Goal: Task Accomplishment & Management: Complete application form

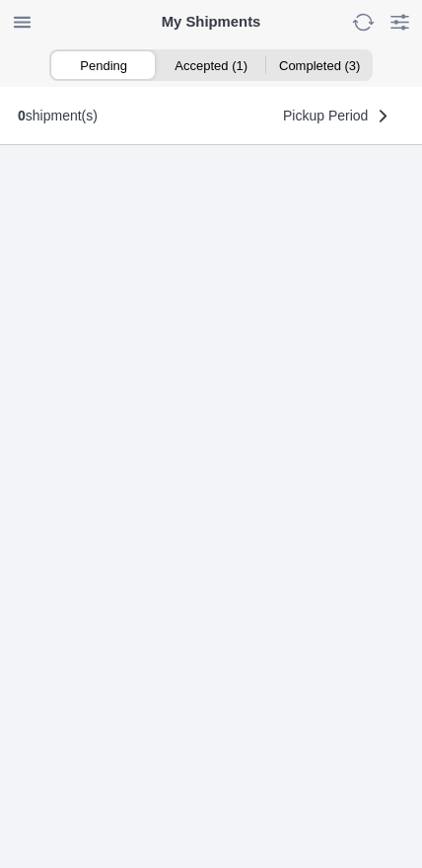
click at [216, 71] on ion-segment-button "Accepted (1)" at bounding box center [211, 65] width 108 height 28
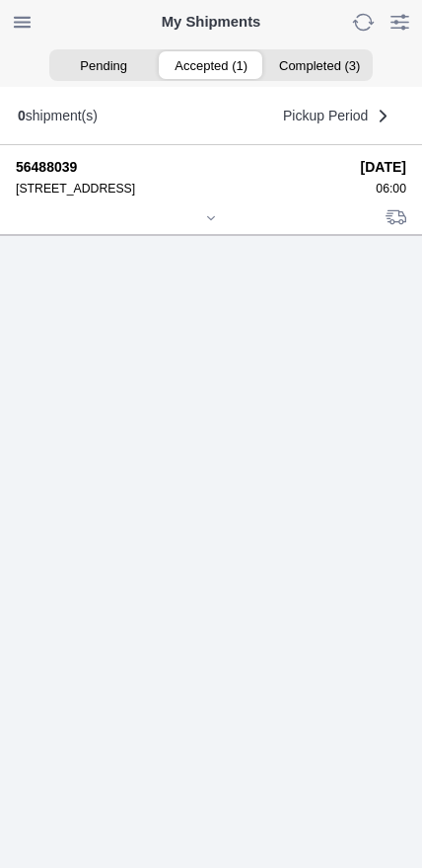
click at [201, 227] on div at bounding box center [211, 219] width 391 height 15
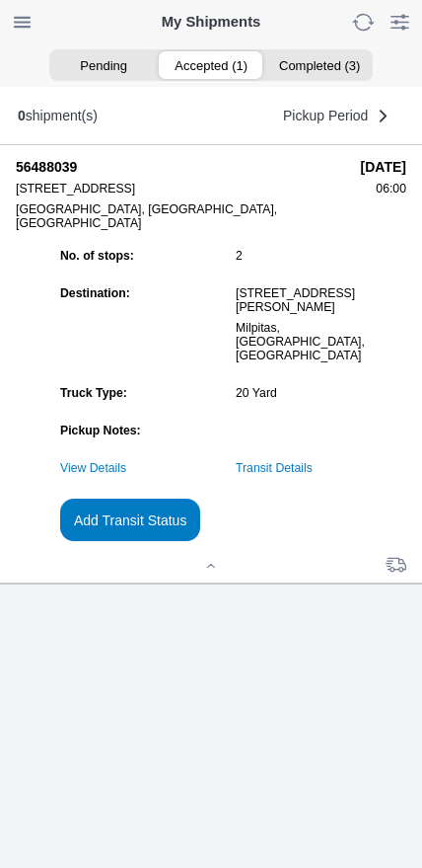
click at [313, 475] on link "Transit Details" at bounding box center [274, 468] width 77 height 14
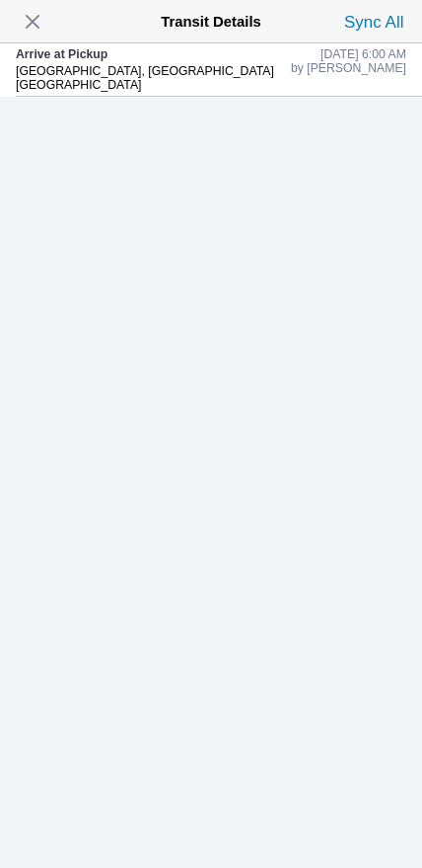
click at [33, 36] on span "button" at bounding box center [33, 22] width 28 height 28
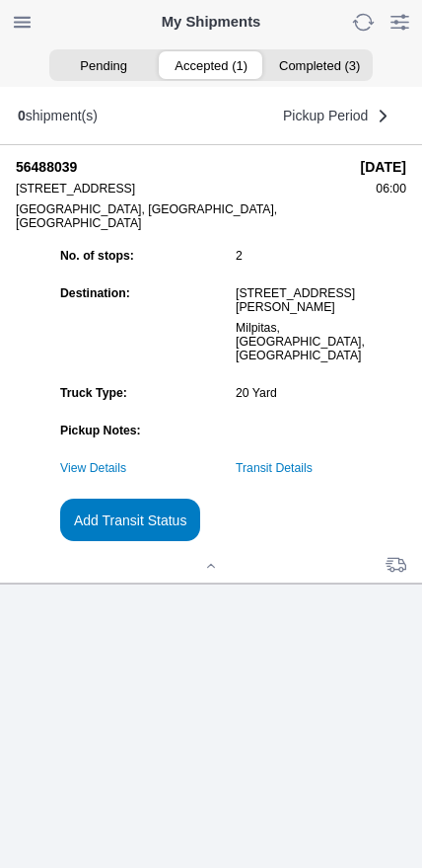
click at [0, 0] on slot "Add Transit Status" at bounding box center [0, 0] width 0 height 0
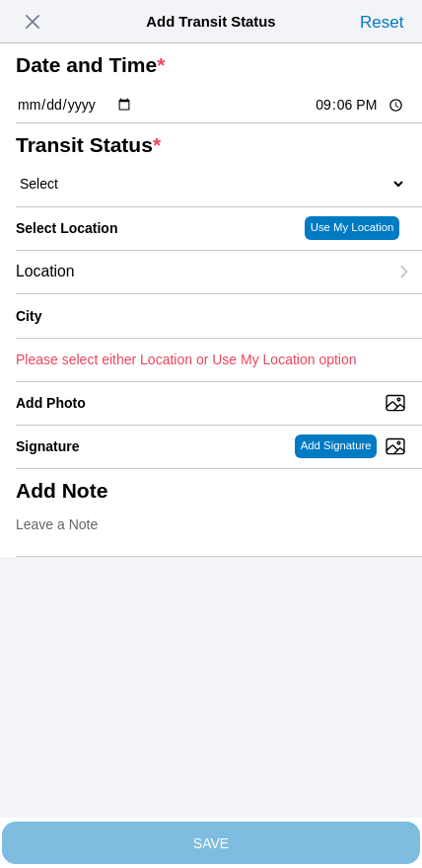
click at [340, 115] on input "21:06" at bounding box center [360, 105] width 93 height 21
type input "06:31"
click at [115, 192] on select "Select Arrive at Drop Off Arrive at Pickup Break Start Break Stop Depart Drop O…" at bounding box center [211, 184] width 391 height 18
select select "DPTPULOC"
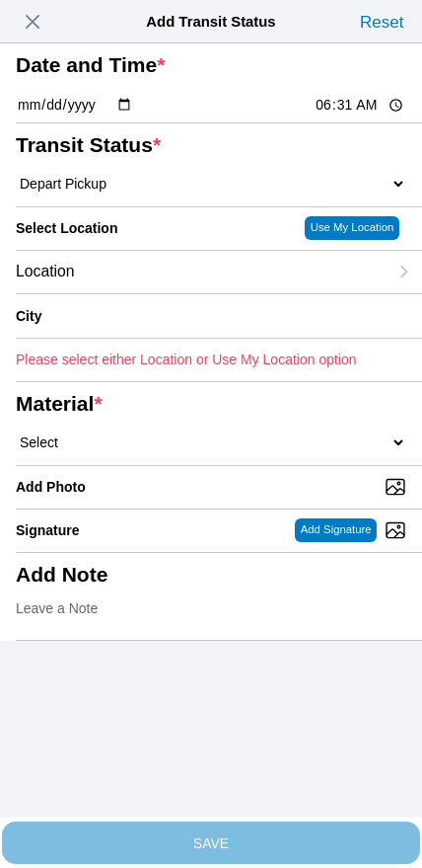
click at [152, 293] on div "Location" at bounding box center [202, 272] width 372 height 42
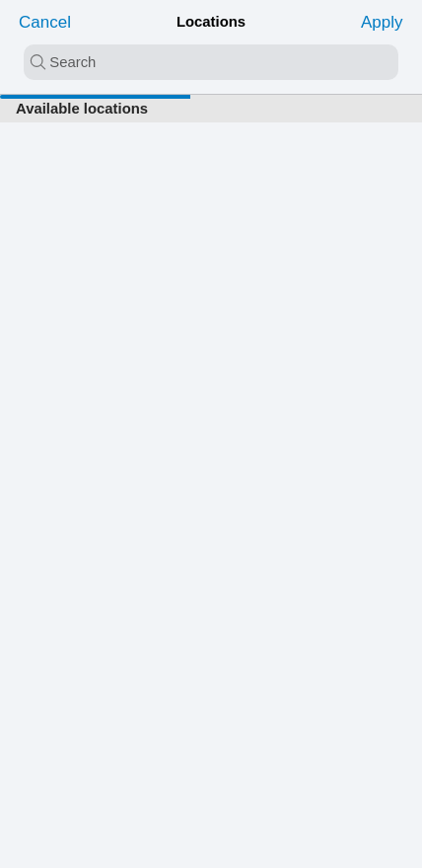
click at [155, 69] on input "search text" at bounding box center [211, 62] width 375 height 36
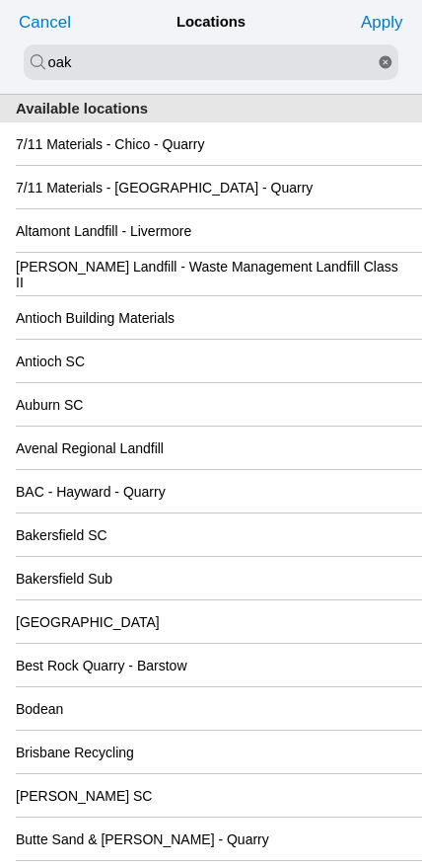
type input "oak"
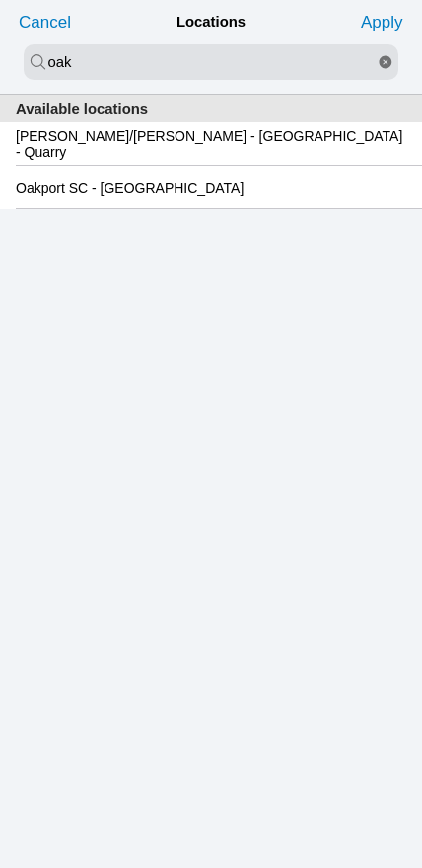
click at [0, 0] on slot "Oakport SC - [GEOGRAPHIC_DATA]" at bounding box center [0, 0] width 0 height 0
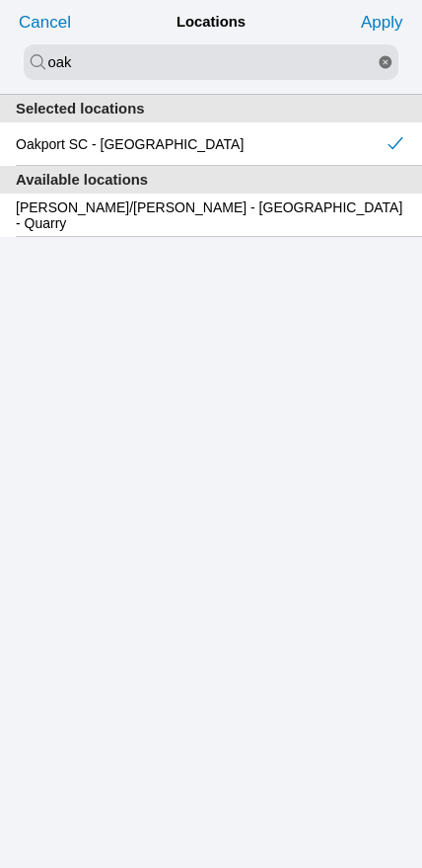
click at [0, 0] on slot "Apply" at bounding box center [0, 0] width 0 height 0
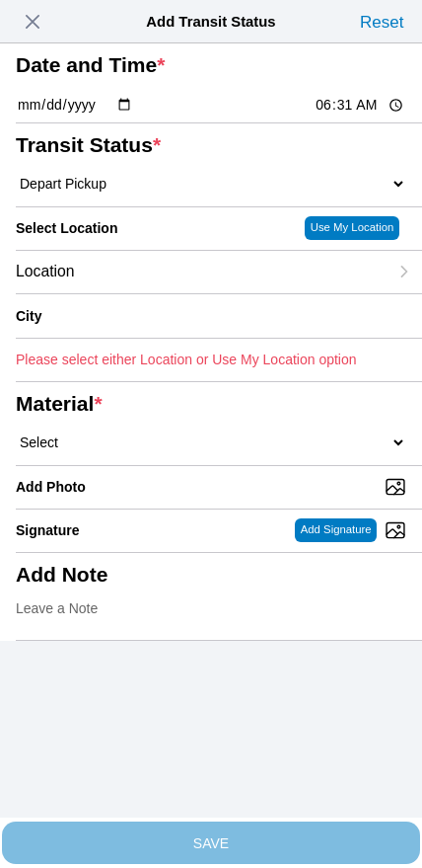
type input "[GEOGRAPHIC_DATA]"
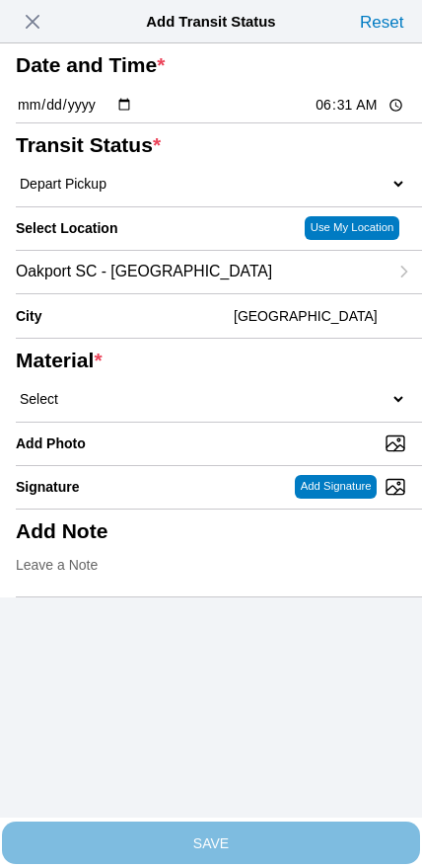
click at [252, 408] on select "Select 1" x 3" Rock 1" x 4" Rock 2" x 4" Rock Asphalt Cold Patch Backfill Spec …" at bounding box center [211, 399] width 391 height 18
select select "708654"
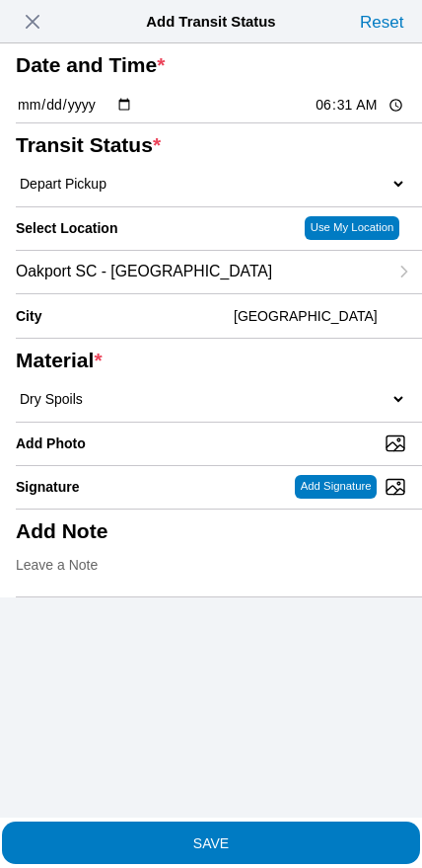
click at [242, 835] on span "SAVE" at bounding box center [211, 842] width 391 height 14
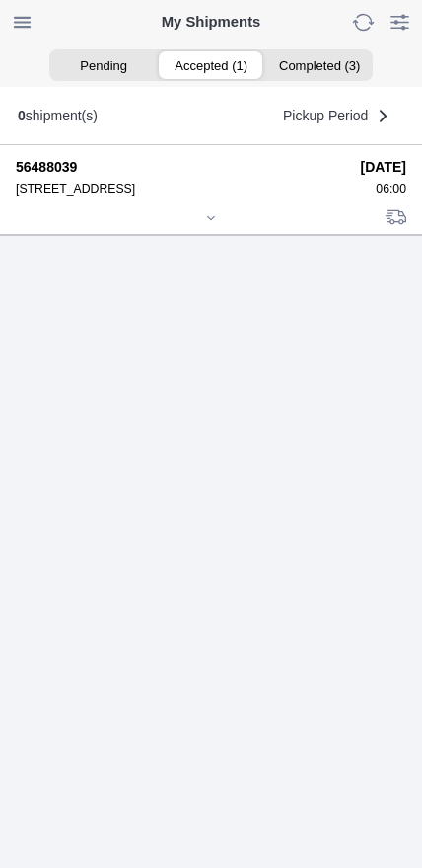
click at [206, 227] on div at bounding box center [211, 219] width 391 height 15
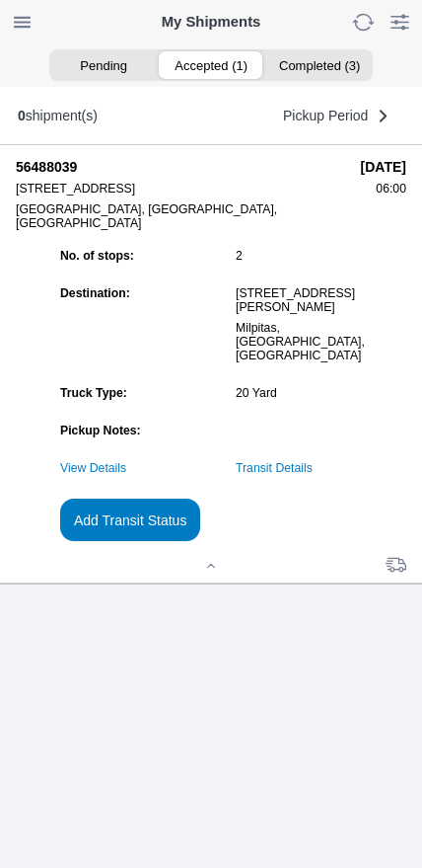
click at [0, 0] on slot "Add Transit Status" at bounding box center [0, 0] width 0 height 0
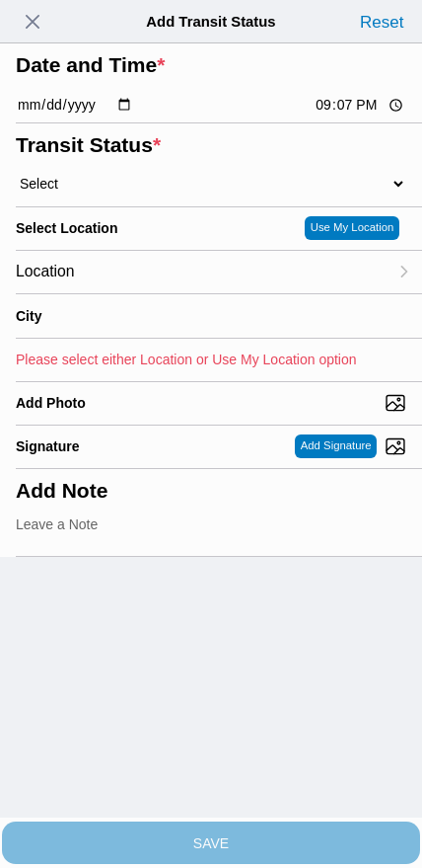
click at [336, 115] on input "21:07" at bounding box center [360, 105] width 93 height 21
type input "08:15"
click at [120, 192] on select "Select Arrive at Drop Off Arrive at Pickup Break Start Break Stop Depart Drop O…" at bounding box center [211, 184] width 391 height 18
select select "DPTDLVLOC"
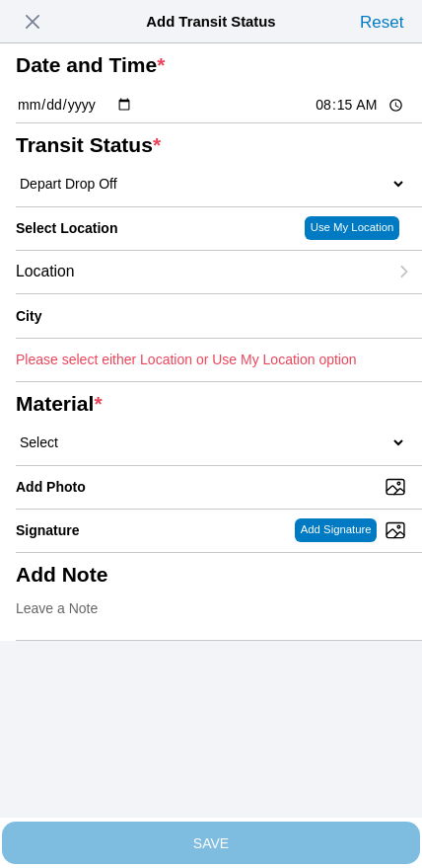
click at [137, 293] on div "Location" at bounding box center [202, 272] width 372 height 42
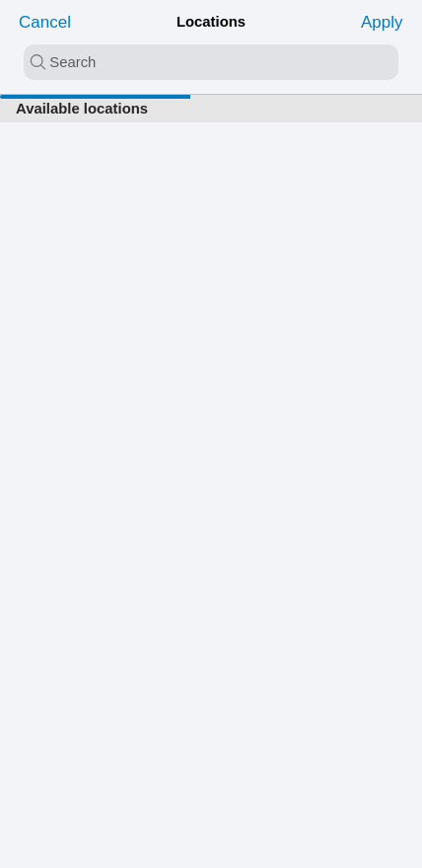
click at [179, 63] on input "search text" at bounding box center [211, 62] width 375 height 36
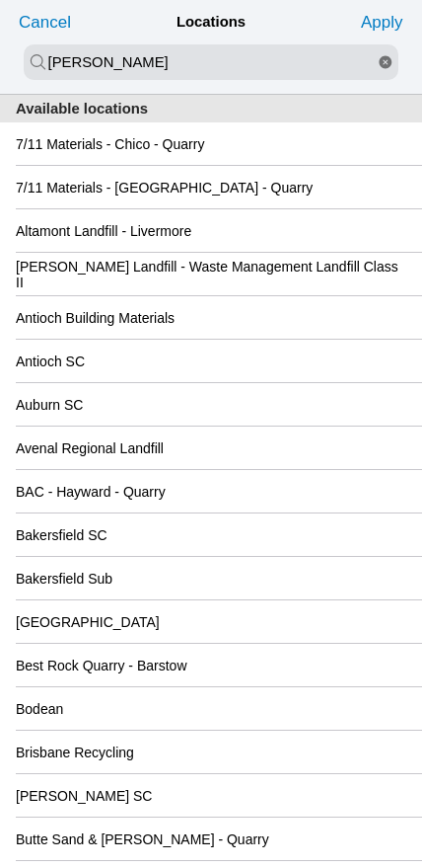
type input "[PERSON_NAME]"
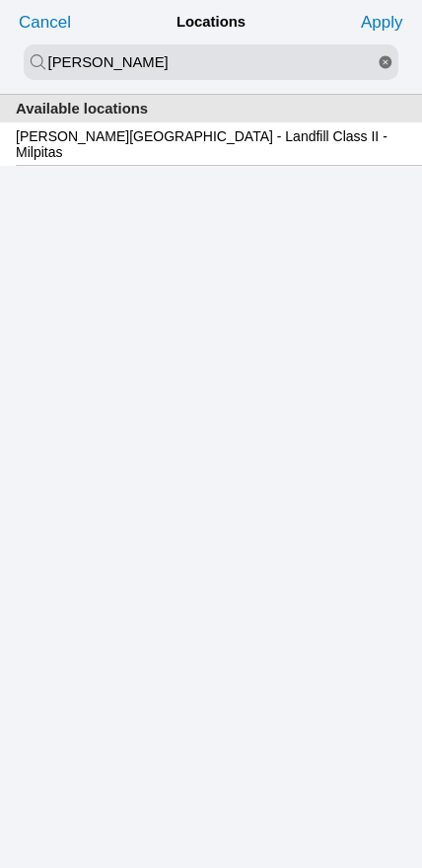
click at [0, 0] on slot "[PERSON_NAME][GEOGRAPHIC_DATA] - Landfill Class II - Milpitas" at bounding box center [0, 0] width 0 height 0
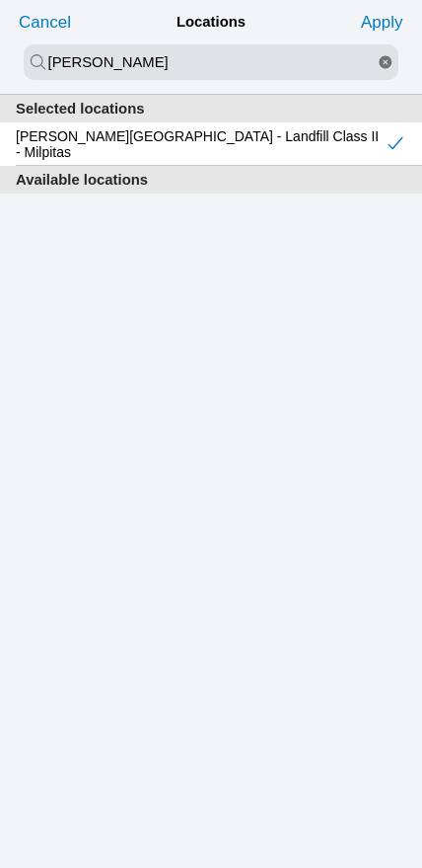
click at [0, 0] on slot "Apply" at bounding box center [0, 0] width 0 height 0
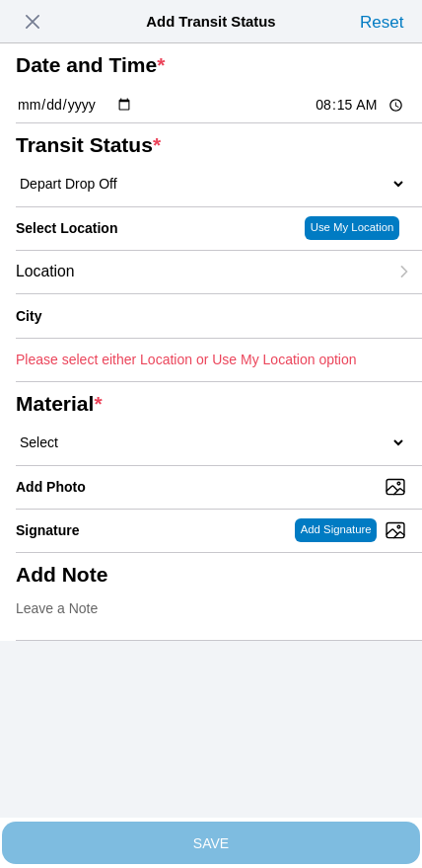
type input "Milpitas"
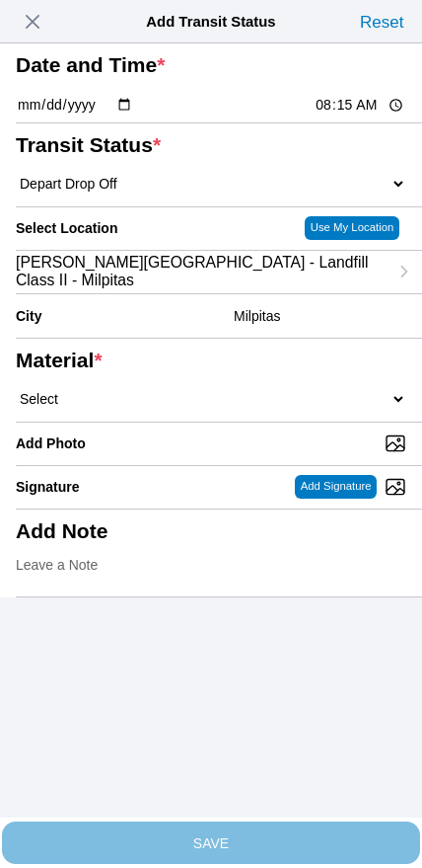
click at [253, 408] on select "Select 1" x 3" Rock 1" x 4" Rock 2" x 4" Rock Asphalt Cold Patch Backfill Spec …" at bounding box center [211, 399] width 391 height 18
select select "708654"
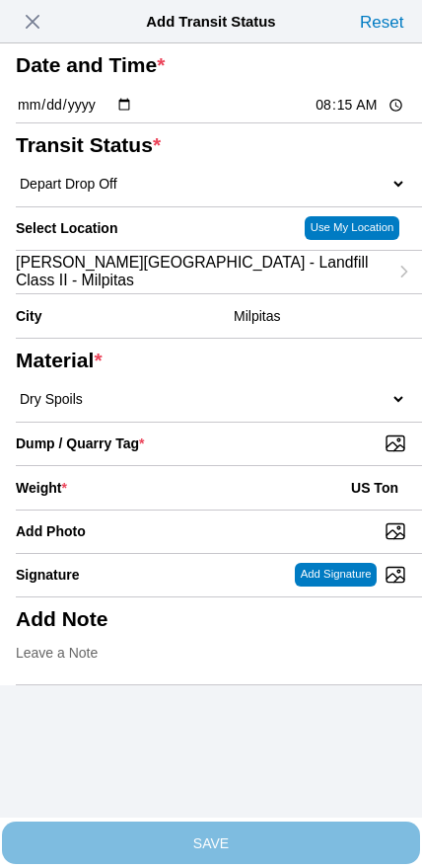
click at [293, 454] on input "Dump / Quarry Tag *" at bounding box center [219, 443] width 407 height 22
type input "C:\fakepath\image.jpg"
click at [180, 509] on div "Weight * US Ton" at bounding box center [211, 487] width 391 height 43
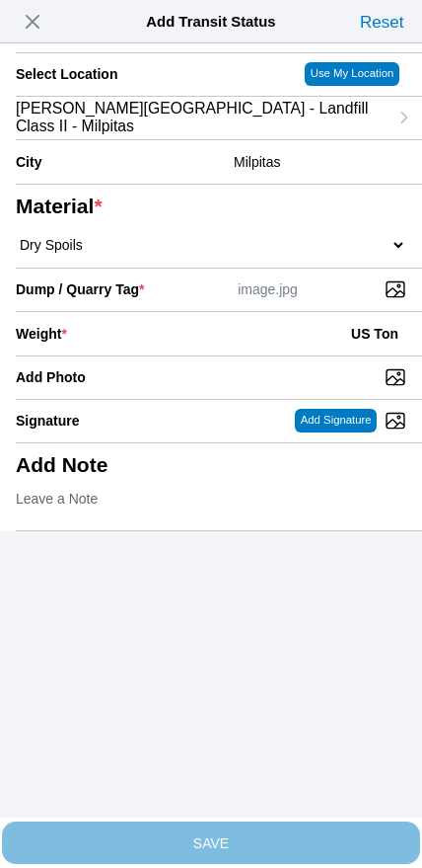
scroll to position [178, 0]
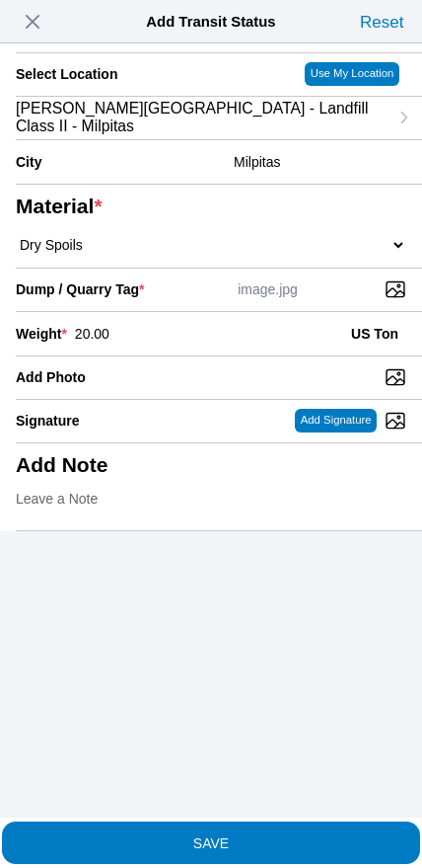
type input "20.00"
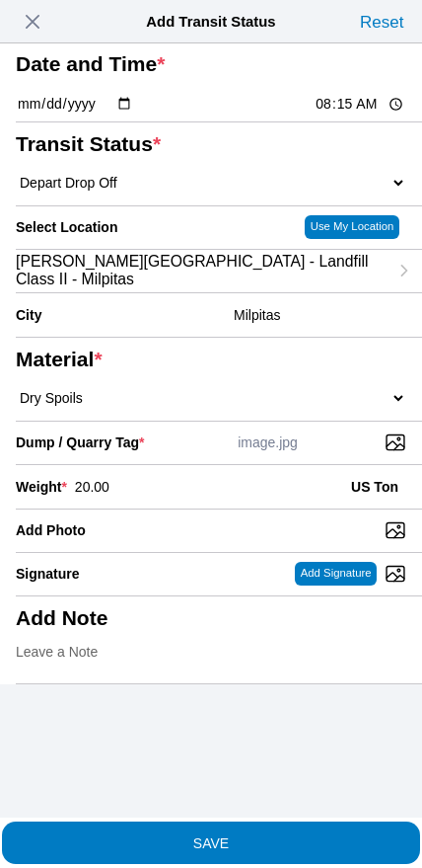
click at [242, 835] on span "SAVE" at bounding box center [211, 842] width 391 height 14
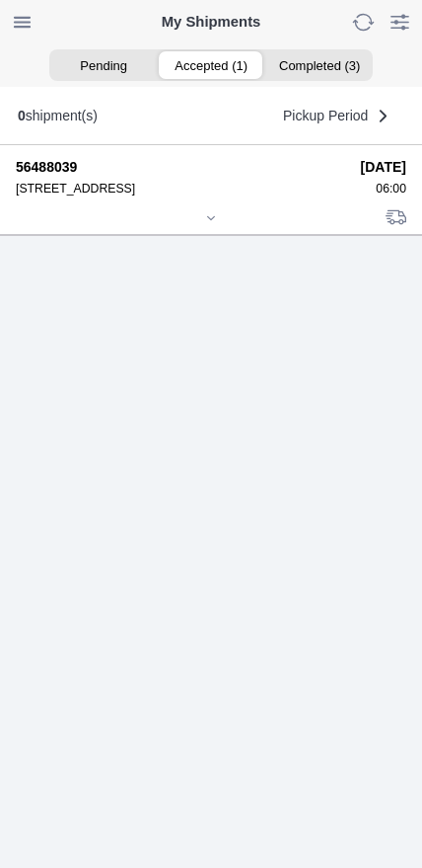
click at [209, 227] on div at bounding box center [211, 219] width 391 height 15
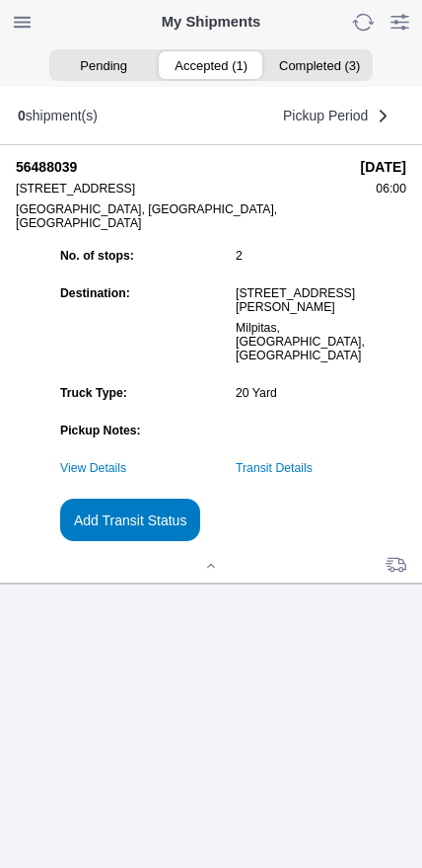
click at [0, 0] on slot "Add Transit Status" at bounding box center [0, 0] width 0 height 0
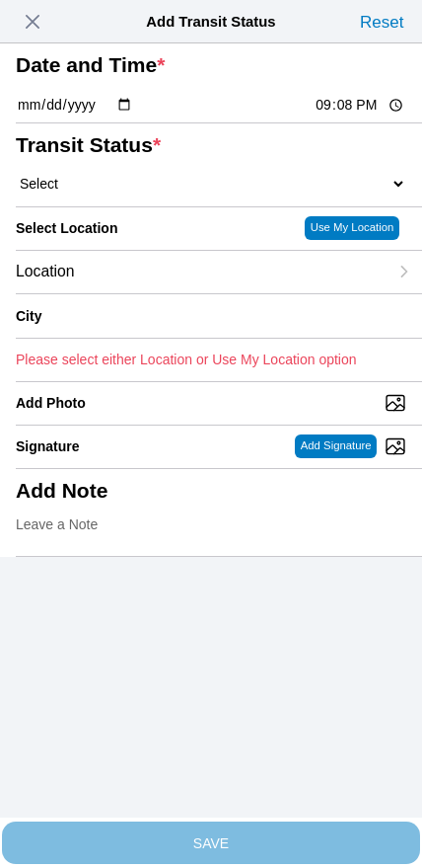
click at [337, 115] on input "21:08" at bounding box center [360, 105] width 93 height 21
type input "09:20"
click at [109, 192] on select "Select Arrive at Drop Off Arrive at Pickup Break Start Break Stop Depart Drop O…" at bounding box center [211, 184] width 391 height 18
select select "DPTPULOC"
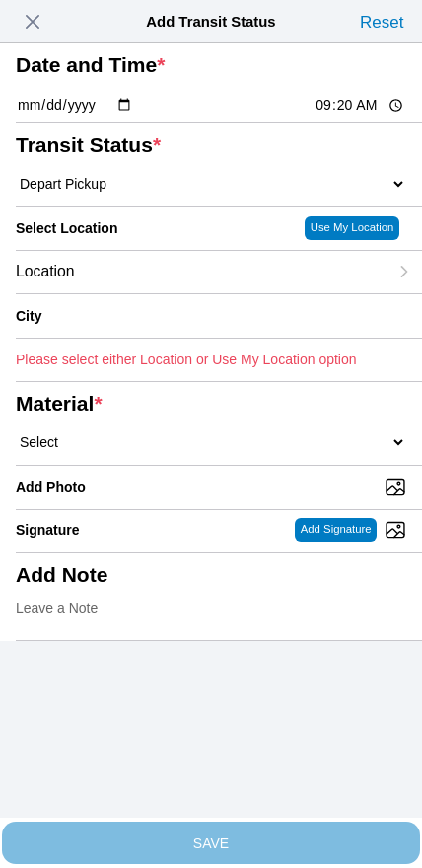
click at [143, 293] on div "Location" at bounding box center [202, 272] width 372 height 42
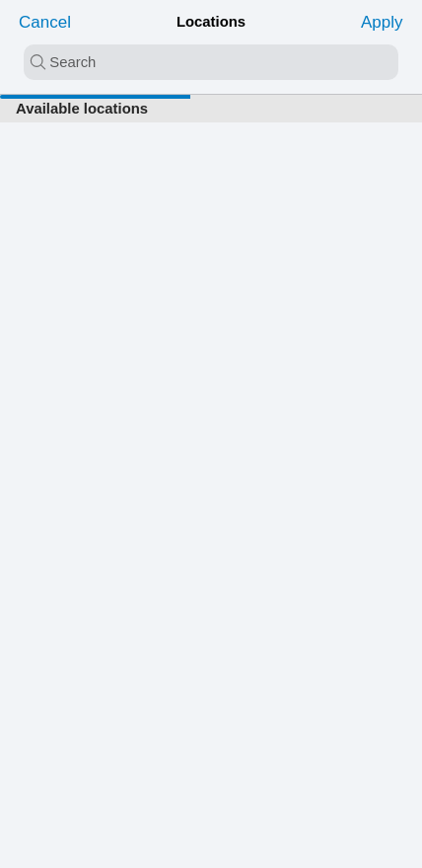
click at [174, 63] on input "search text" at bounding box center [211, 62] width 375 height 36
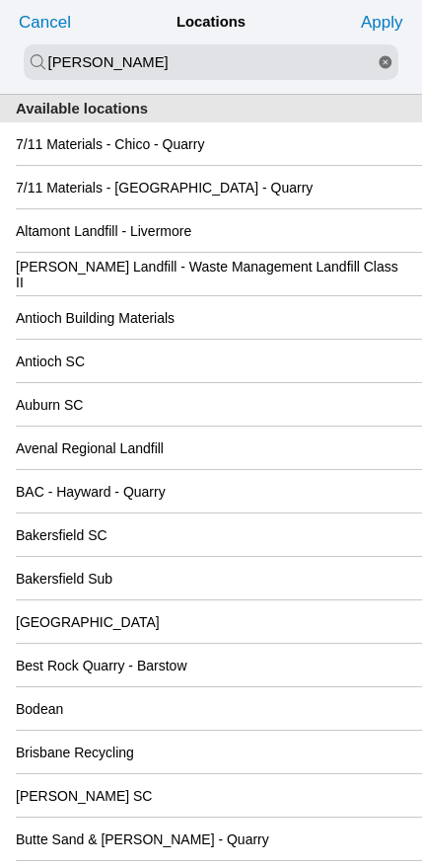
type input "[PERSON_NAME]"
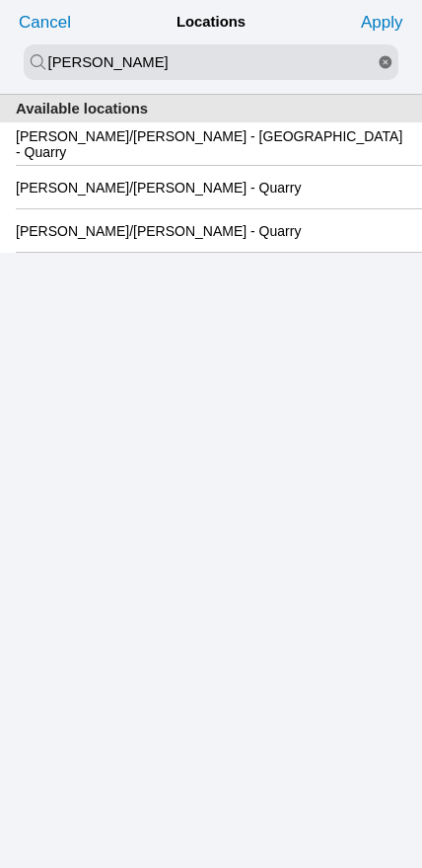
click at [0, 0] on slot "[PERSON_NAME]/[PERSON_NAME] - [GEOGRAPHIC_DATA] - Quarry" at bounding box center [0, 0] width 0 height 0
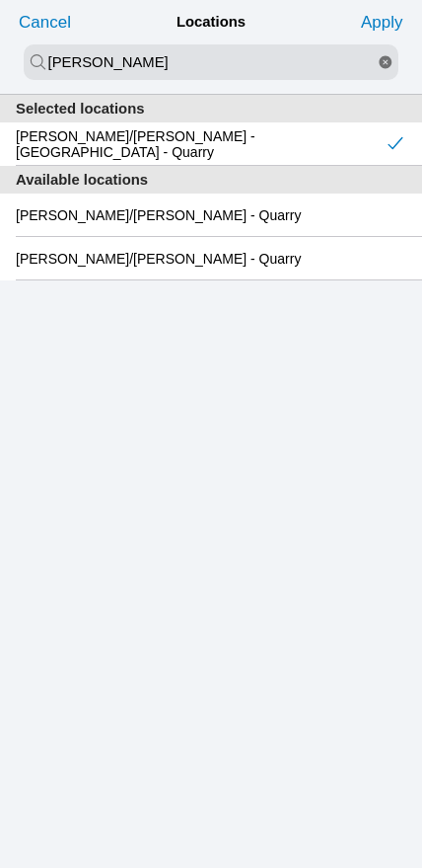
click at [0, 0] on slot "Apply" at bounding box center [0, 0] width 0 height 0
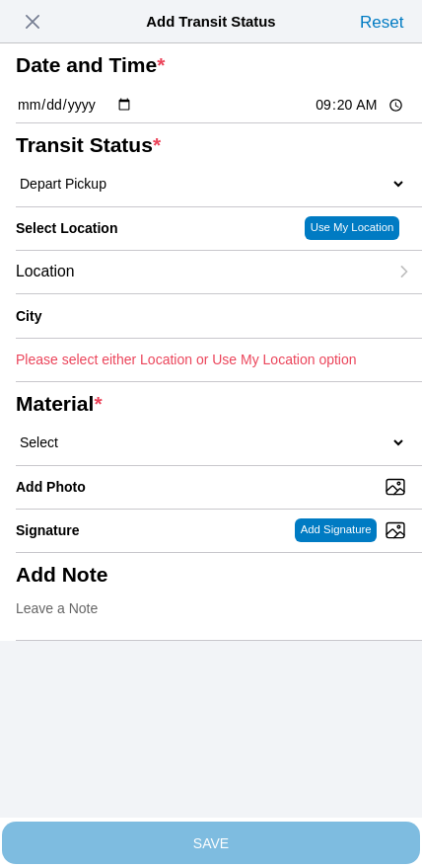
type input "[GEOGRAPHIC_DATA]"
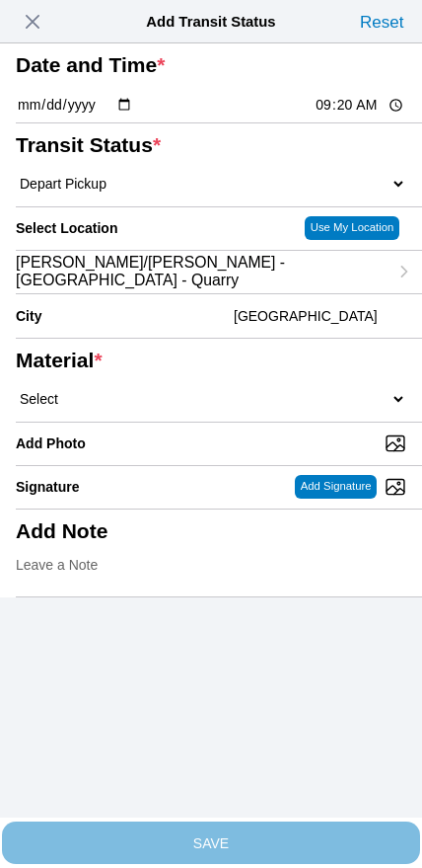
click at [250, 408] on select "Select 1" x 3" Rock 1" x 4" Rock 2" x 4" Rock Asphalt Cold Patch Backfill Spec …" at bounding box center [211, 399] width 391 height 18
select select "708651"
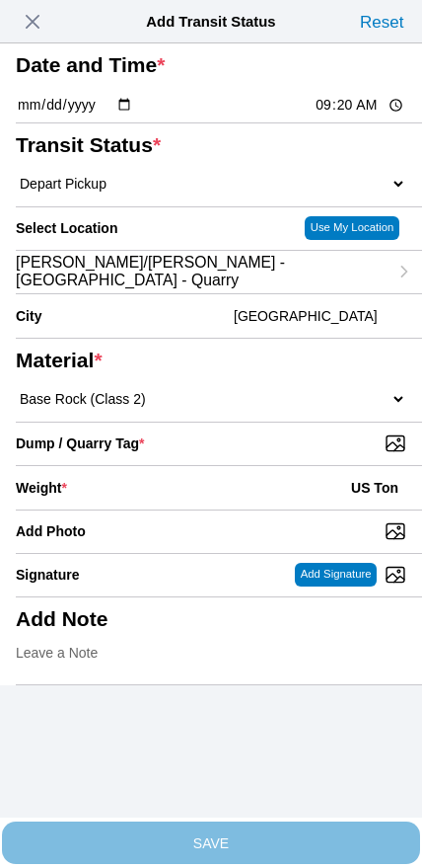
click at [292, 454] on input "Dump / Quarry Tag *" at bounding box center [219, 443] width 407 height 22
type input "C:\fakepath\image.jpg"
click at [207, 509] on div "Weight * US Ton" at bounding box center [211, 487] width 391 height 43
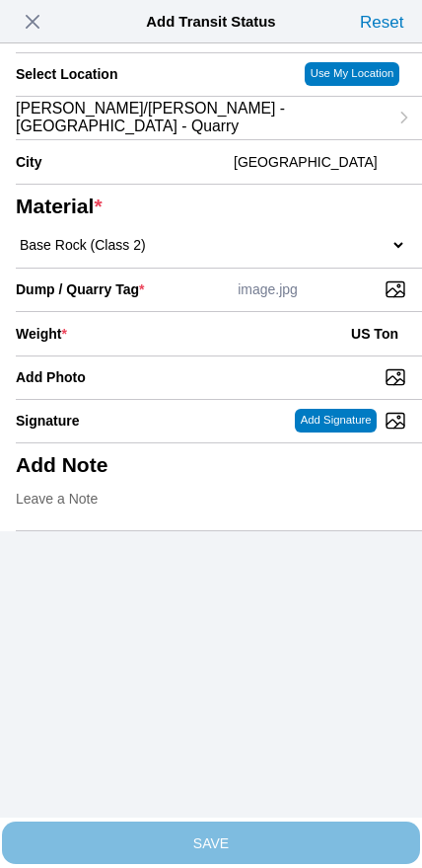
scroll to position [178, 0]
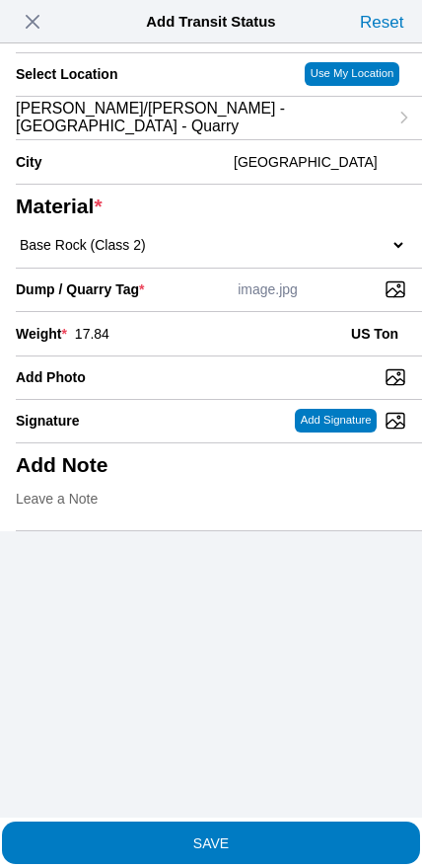
type input "17.84"
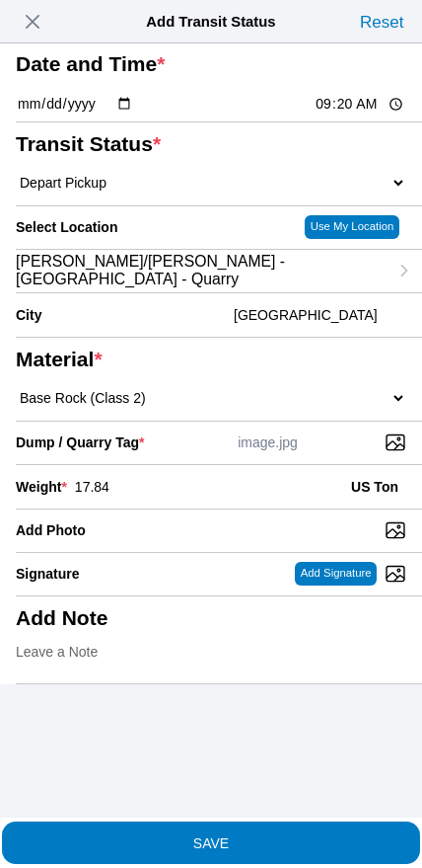
scroll to position [53, 0]
click at [0, 0] on slot "SAVE" at bounding box center [0, 0] width 0 height 0
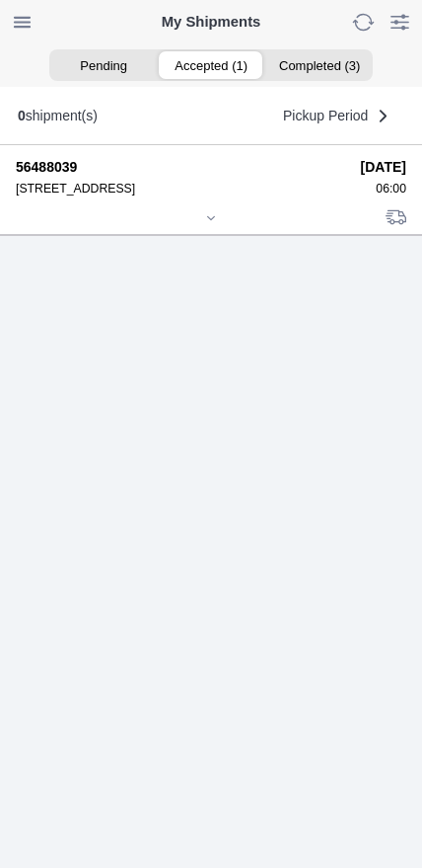
click at [199, 227] on div at bounding box center [211, 219] width 391 height 15
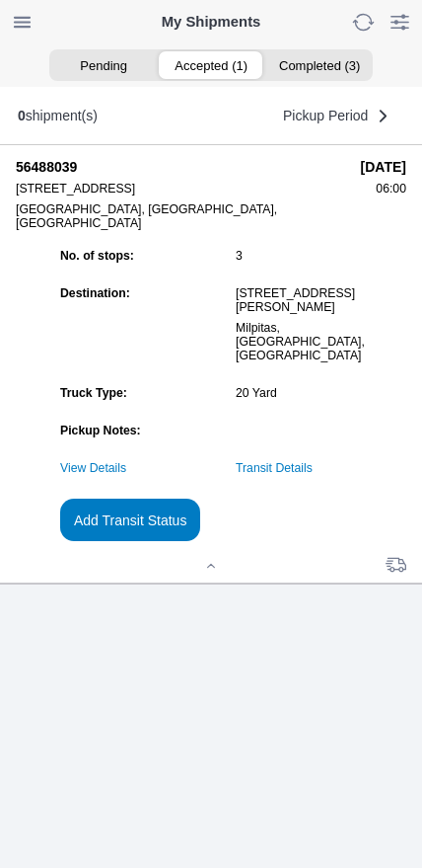
click at [0, 0] on slot "Add Transit Status" at bounding box center [0, 0] width 0 height 0
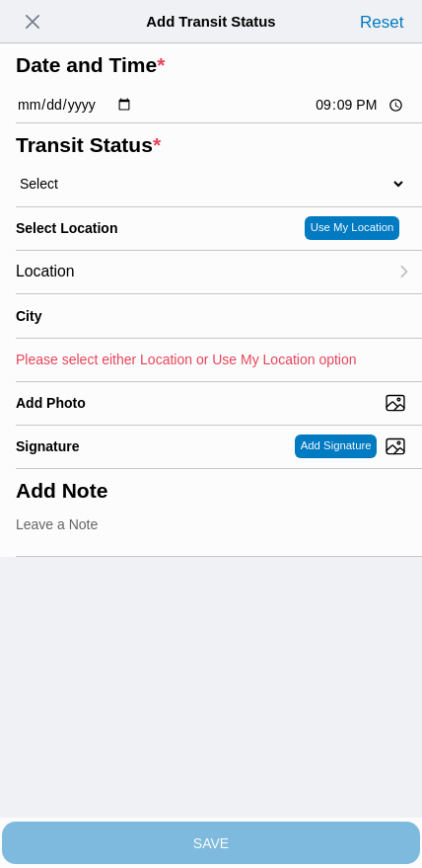
click at [343, 115] on input "21:09" at bounding box center [360, 105] width 93 height 21
click at [349, 115] on input "10:24" at bounding box center [360, 105] width 93 height 21
type input "10:30"
click at [128, 192] on select "Select Arrive at Drop Off Arrive at Pickup Break Start Break Stop Depart Drop O…" at bounding box center [211, 184] width 391 height 18
select select "DPTDLVLOC"
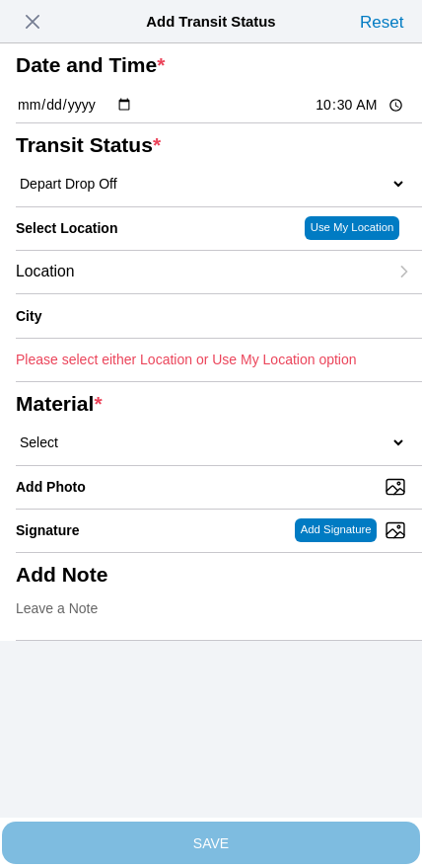
click at [144, 293] on div "Location" at bounding box center [202, 272] width 372 height 42
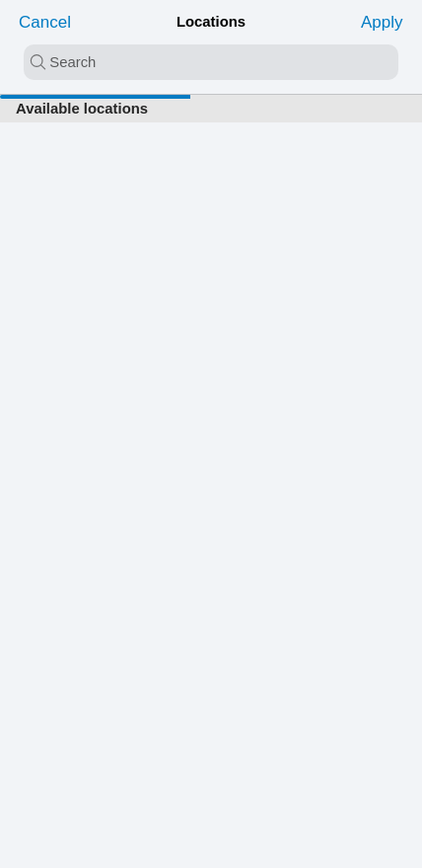
click at [174, 63] on input "search text" at bounding box center [211, 62] width 375 height 36
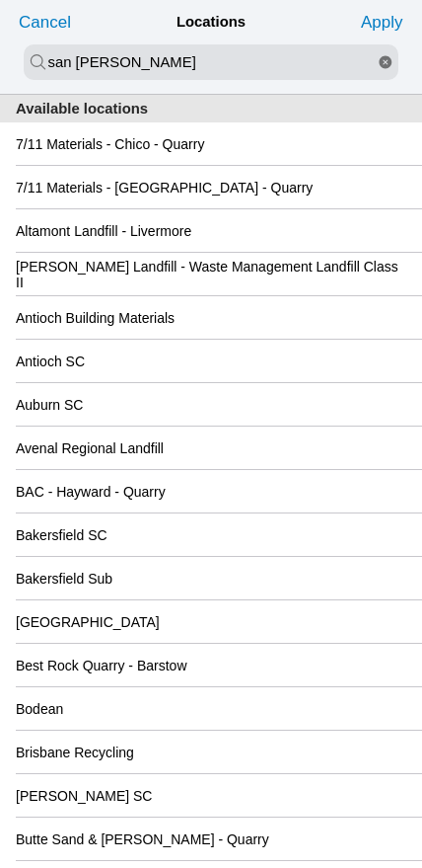
type input "san [PERSON_NAME]"
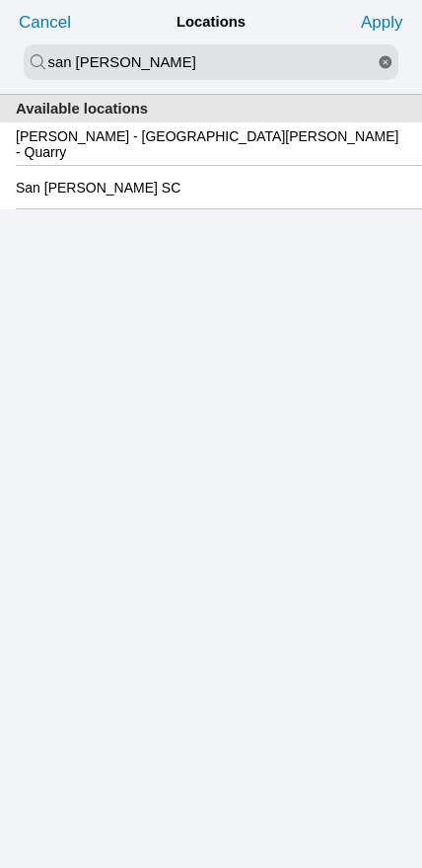
click at [0, 0] on slot "San [PERSON_NAME] SC" at bounding box center [0, 0] width 0 height 0
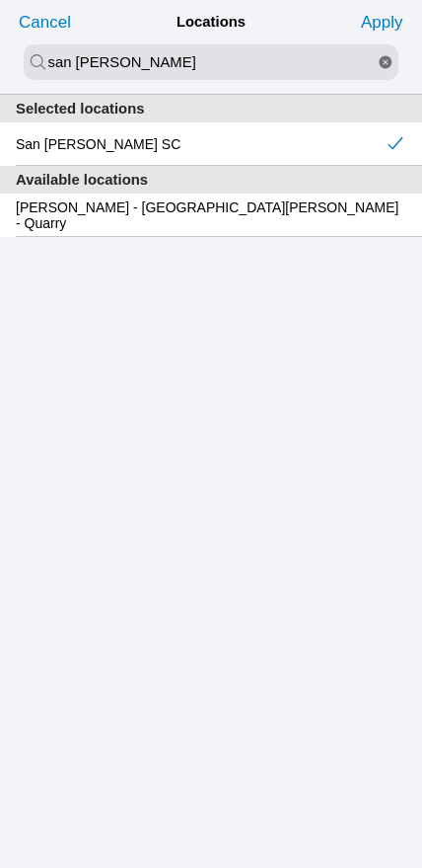
click at [0, 0] on slot "Apply" at bounding box center [0, 0] width 0 height 0
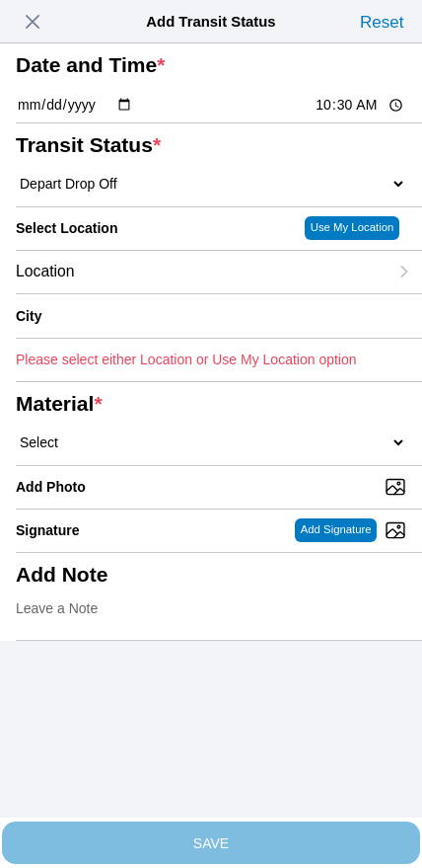
type input "[GEOGRAPHIC_DATA][PERSON_NAME]"
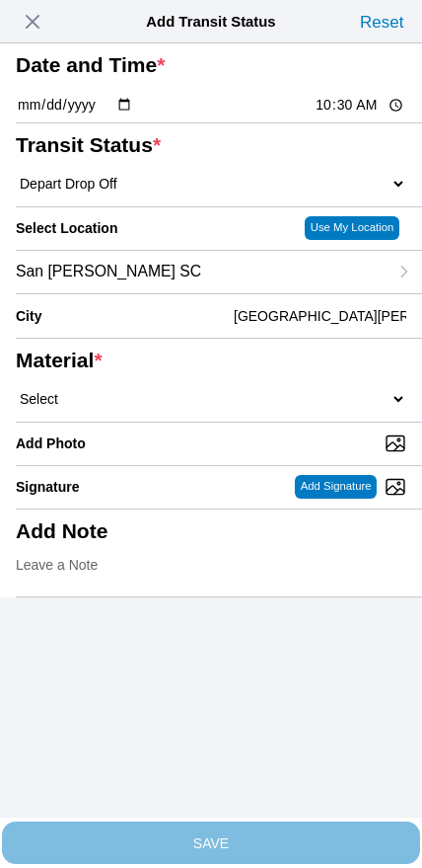
click at [248, 408] on select "Select 1" x 3" Rock 1" x 4" Rock 2" x 4" Rock Asphalt Cold Patch Backfill Spec …" at bounding box center [211, 399] width 391 height 18
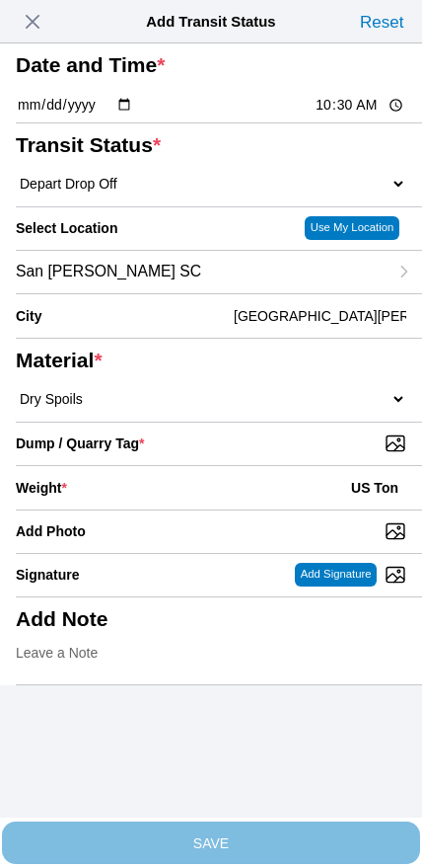
click at [290, 454] on input "Dump / Quarry Tag *" at bounding box center [219, 443] width 407 height 22
click at [284, 408] on select "Select 1" x 3" Rock 1" x 4" Rock 2" x 4" Rock Asphalt Cold Patch Backfill Spec …" at bounding box center [211, 399] width 391 height 18
select select "708651"
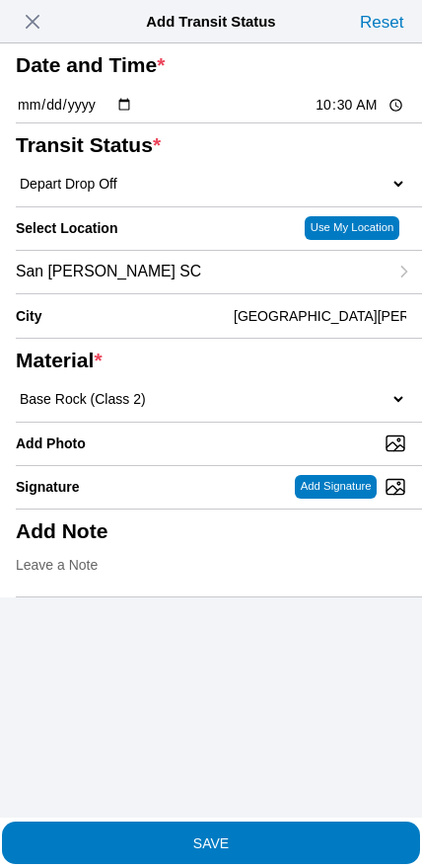
click at [247, 454] on input "Add Photo" at bounding box center [219, 443] width 407 height 22
type input "C:\fakepath\image.jpg"
click at [263, 843] on button "SAVE" at bounding box center [211, 842] width 418 height 42
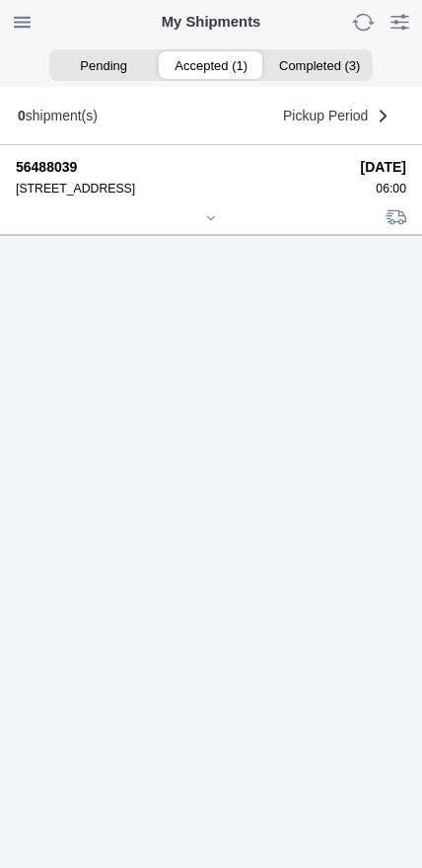
click at [212, 224] on icon at bounding box center [211, 218] width 12 height 12
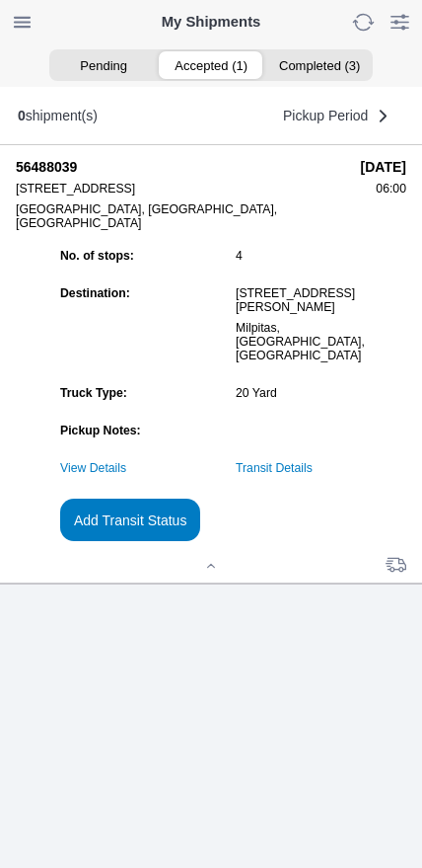
click at [0, 0] on slot "Add Transit Status" at bounding box center [0, 0] width 0 height 0
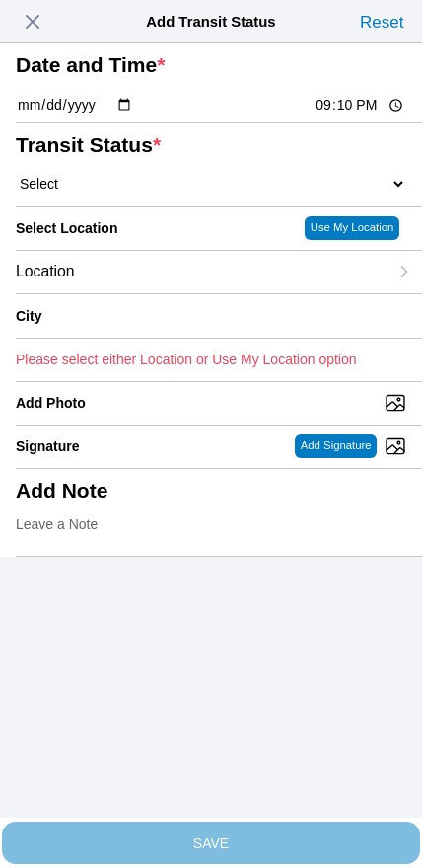
click at [340, 115] on input "21:10" at bounding box center [360, 105] width 93 height 21
type input "23:10"
click at [119, 192] on select "Select Arrive at Drop Off Arrive at Pickup Break Start Break Stop Depart Drop O…" at bounding box center [211, 184] width 391 height 18
select select "DPTPULOC"
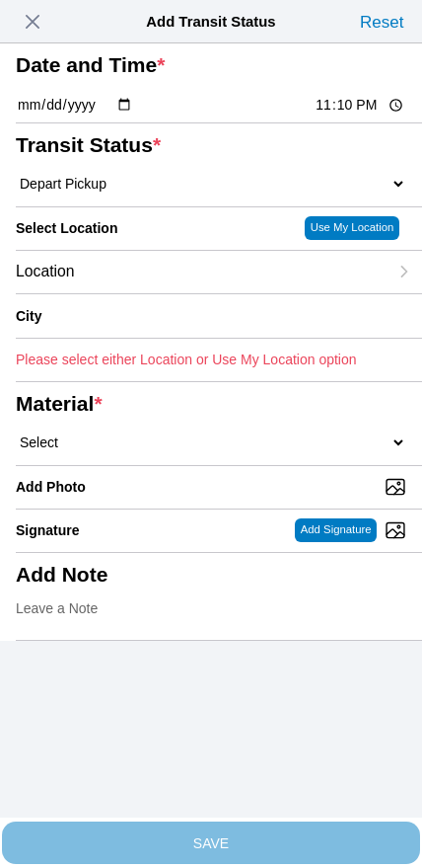
click at [157, 293] on div "Location" at bounding box center [202, 272] width 372 height 42
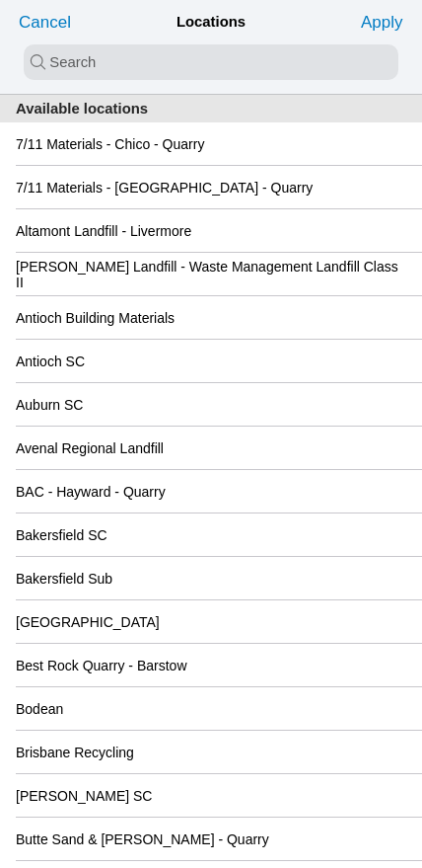
click at [190, 66] on input "search text" at bounding box center [211, 62] width 375 height 36
type input "san [PERSON_NAME]"
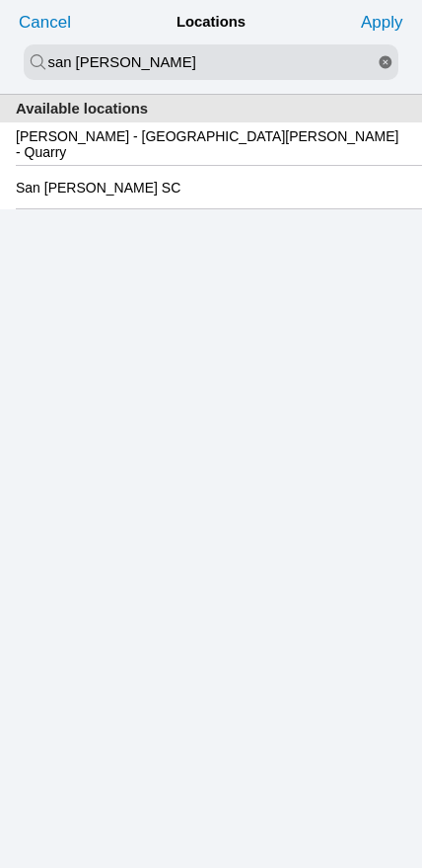
click at [0, 0] on slot "San [PERSON_NAME] SC" at bounding box center [0, 0] width 0 height 0
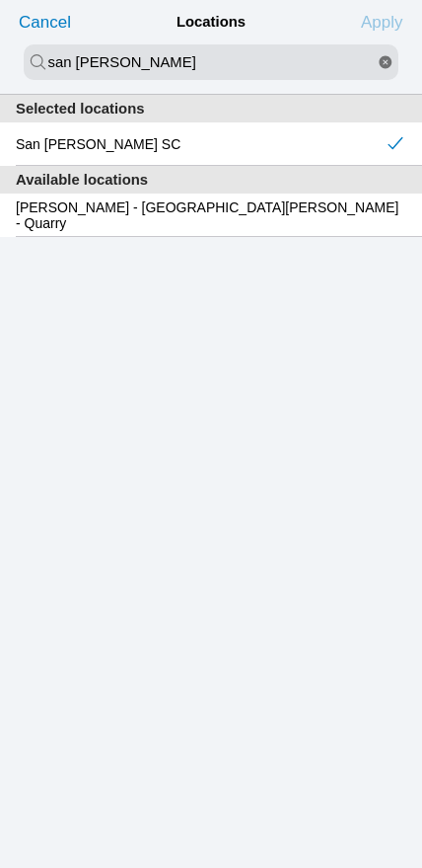
click at [0, 0] on slot "Apply" at bounding box center [0, 0] width 0 height 0
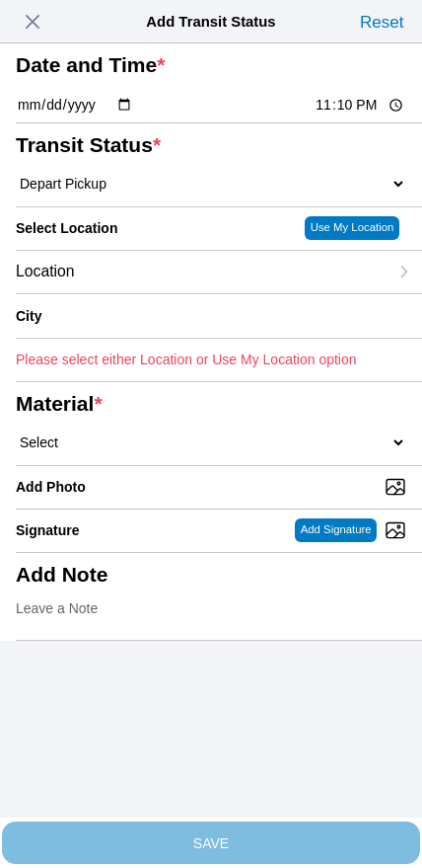
type input "[GEOGRAPHIC_DATA][PERSON_NAME]"
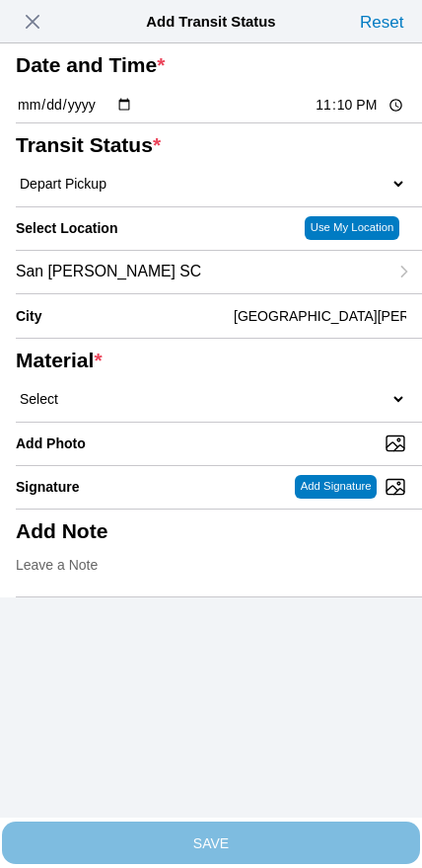
click at [276, 408] on select "Select 1" x 3" Rock 1" x 4" Rock 2" x 4" Rock Asphalt Cold Patch Backfill Spec …" at bounding box center [211, 399] width 391 height 18
select select "708654"
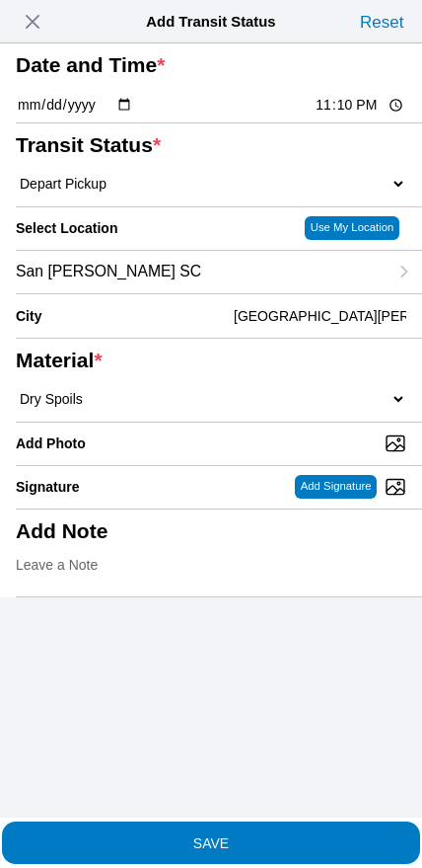
click at [243, 835] on span "SAVE" at bounding box center [211, 842] width 391 height 14
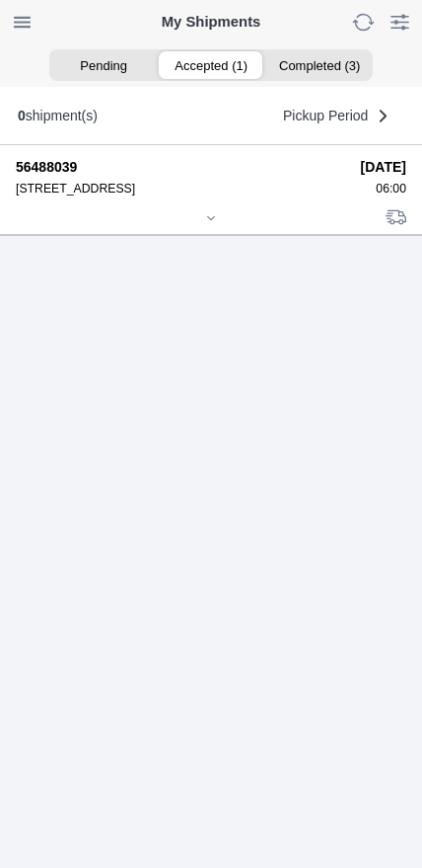
click at [211, 227] on div at bounding box center [211, 219] width 391 height 15
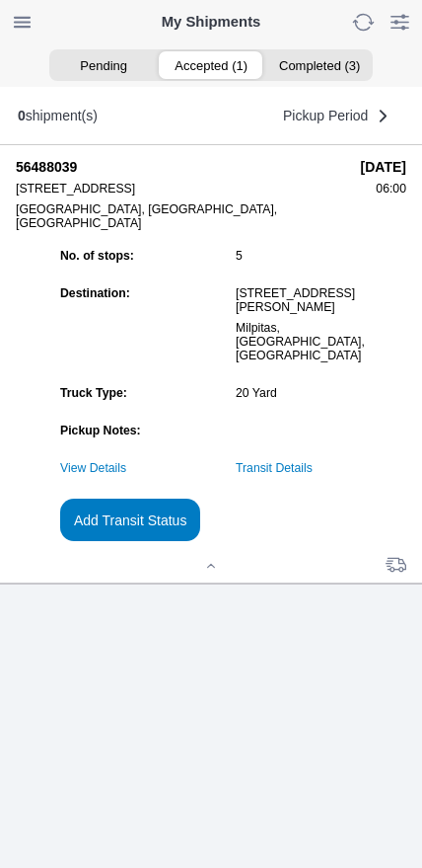
click at [0, 0] on slot "Add Transit Status" at bounding box center [0, 0] width 0 height 0
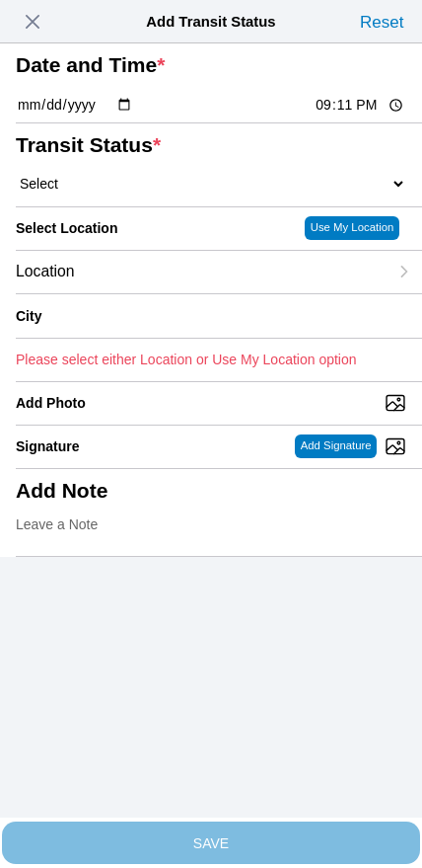
click at [337, 115] on input "21:11" at bounding box center [360, 105] width 93 height 21
type input "13:00"
click at [106, 192] on select "Select Arrive at Drop Off Arrive at Pickup Break Start Break Stop Depart Drop O…" at bounding box center [211, 184] width 391 height 18
select select "DPTDLVLOC"
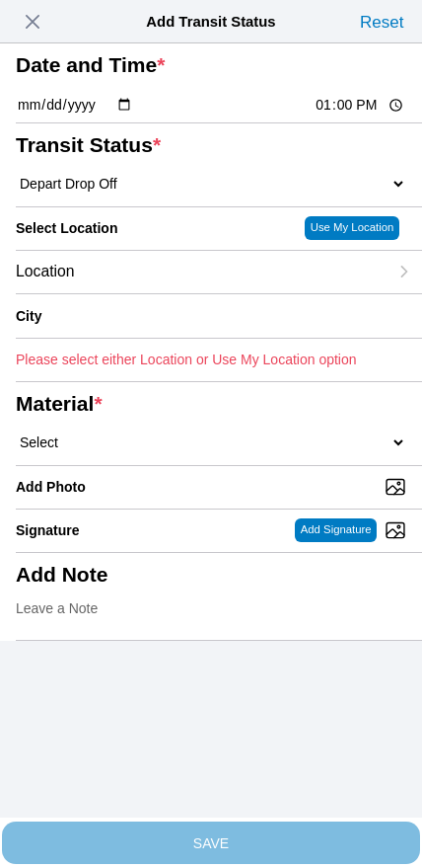
click at [140, 293] on div "Location" at bounding box center [202, 272] width 372 height 42
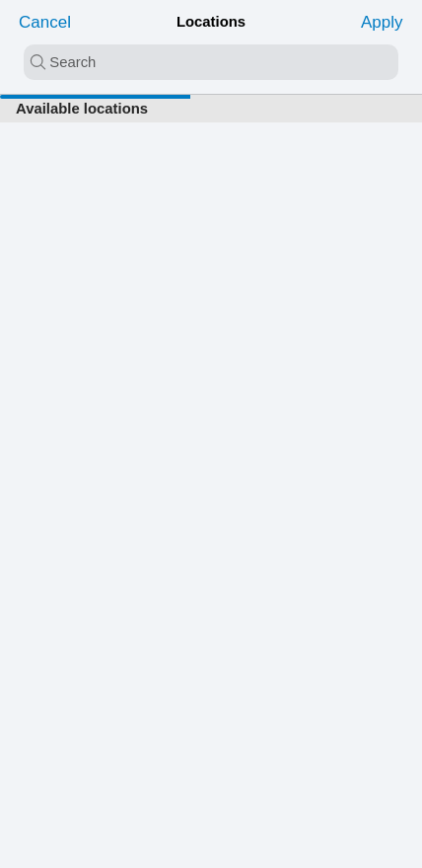
click at [180, 63] on input "search text" at bounding box center [211, 62] width 375 height 36
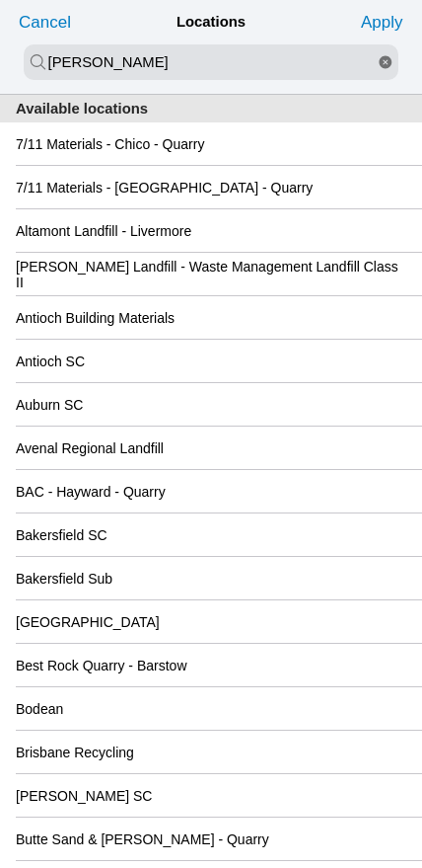
type input "[PERSON_NAME]"
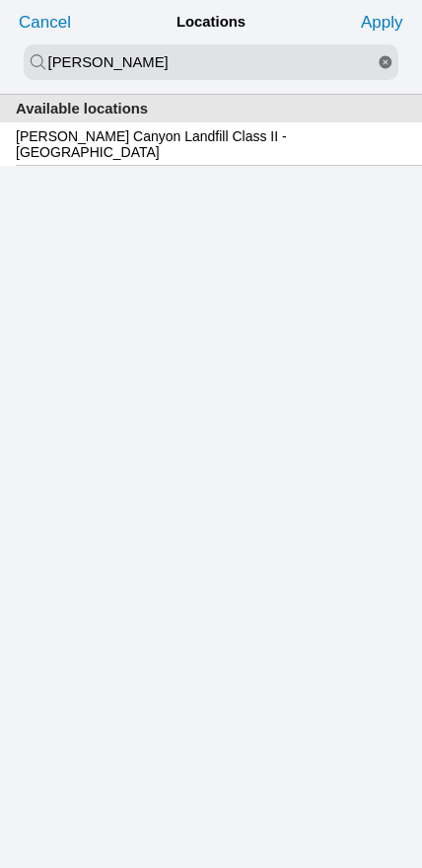
click at [174, 158] on div "[PERSON_NAME] Canyon Landfill Class II - [GEOGRAPHIC_DATA]" at bounding box center [211, 143] width 391 height 42
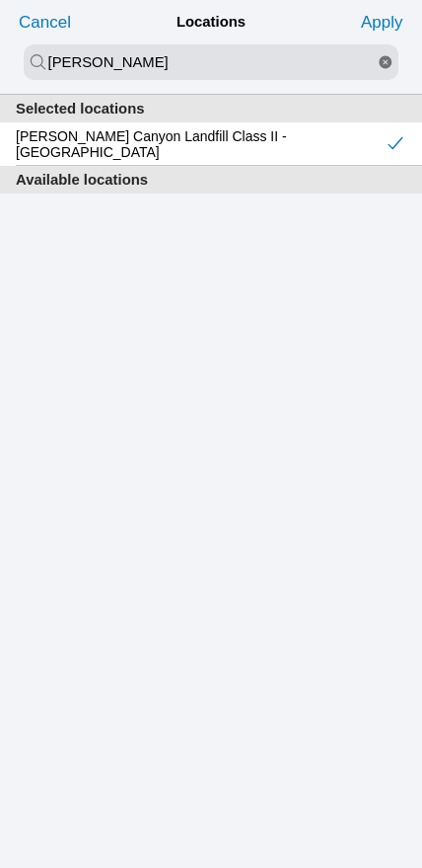
click at [0, 0] on slot "Apply" at bounding box center [0, 0] width 0 height 0
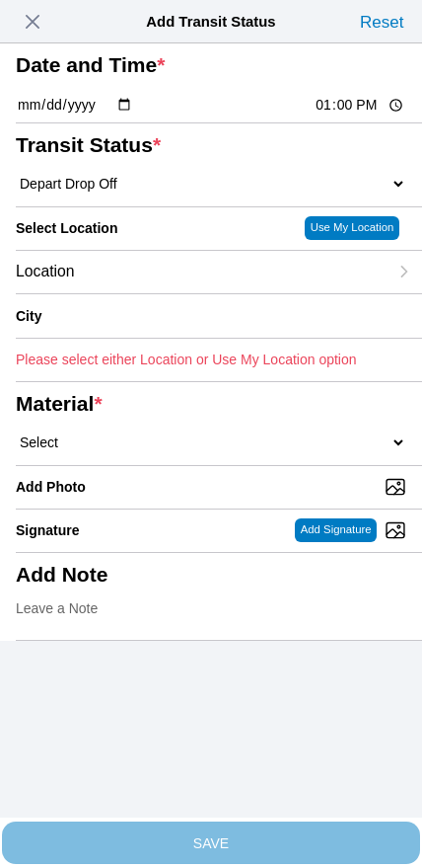
type input "[GEOGRAPHIC_DATA]"
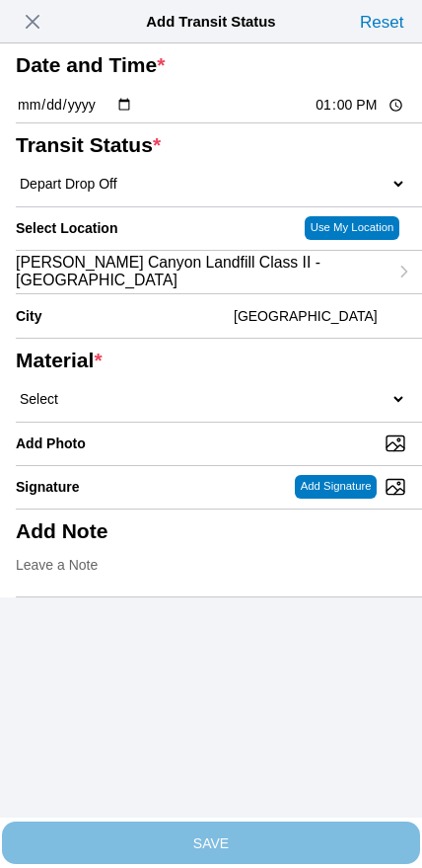
click at [230, 408] on select "Select 1" x 3" Rock 1" x 4" Rock 2" x 4" Rock Asphalt Cold Patch Backfill Spec …" at bounding box center [211, 399] width 391 height 18
select select "708654"
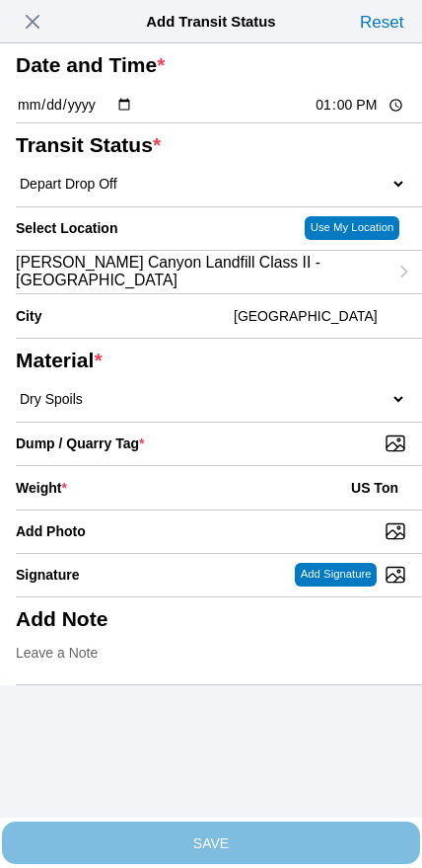
click at [275, 454] on input "Dump / Quarry Tag *" at bounding box center [219, 443] width 407 height 22
type input "C:\fakepath\image.jpg"
click at [187, 509] on div "Weight * US Ton" at bounding box center [211, 487] width 391 height 43
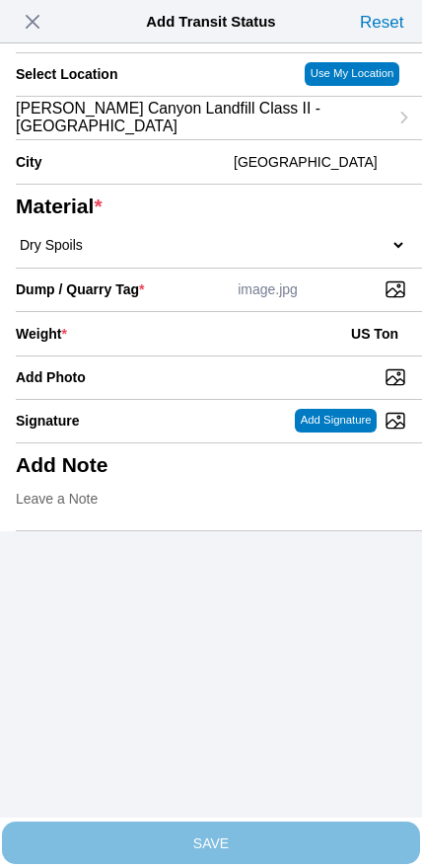
scroll to position [178, 0]
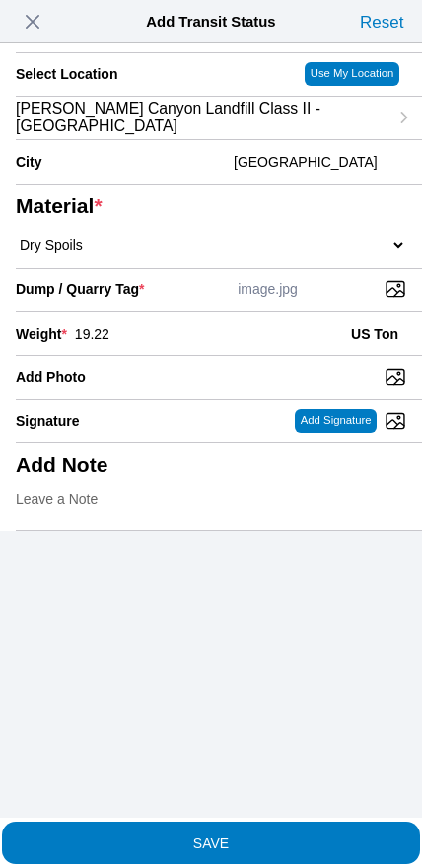
type input "19.22"
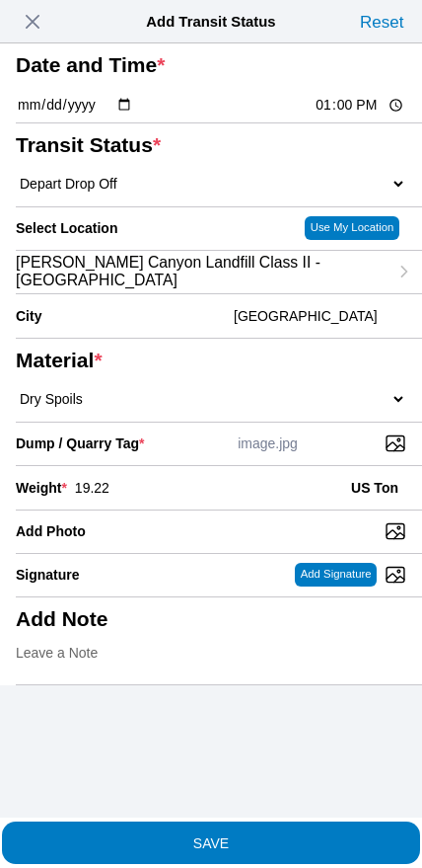
scroll to position [0, 0]
click at [291, 835] on span "SAVE" at bounding box center [211, 842] width 391 height 14
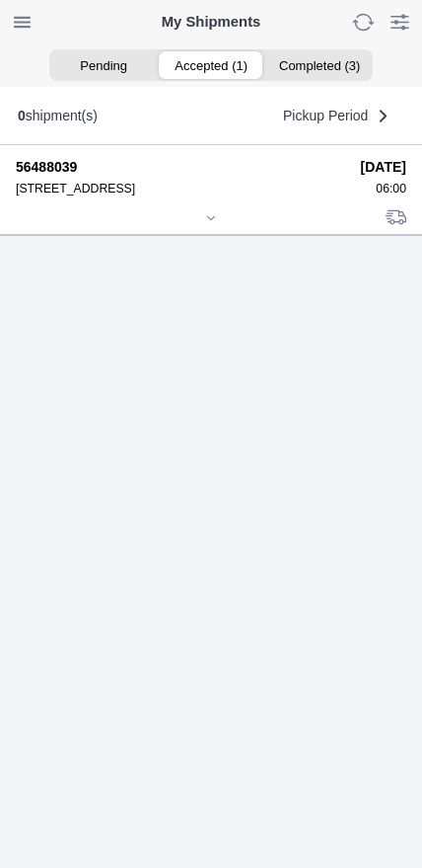
click at [210, 224] on icon at bounding box center [211, 218] width 12 height 12
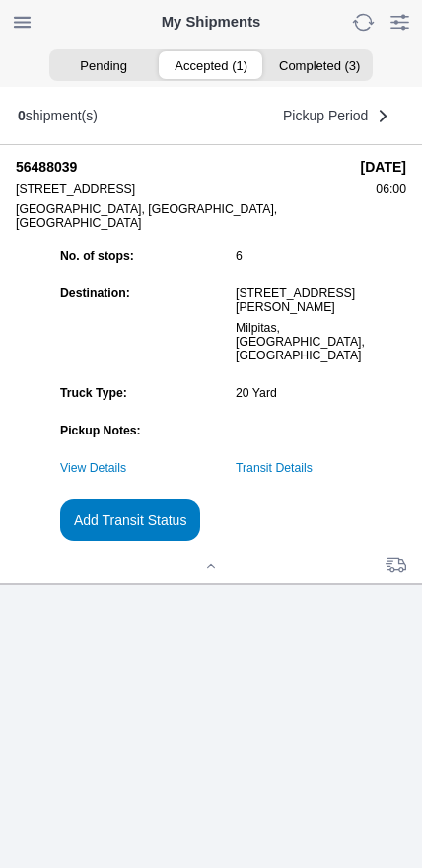
click at [0, 0] on slot "Add Transit Status" at bounding box center [0, 0] width 0 height 0
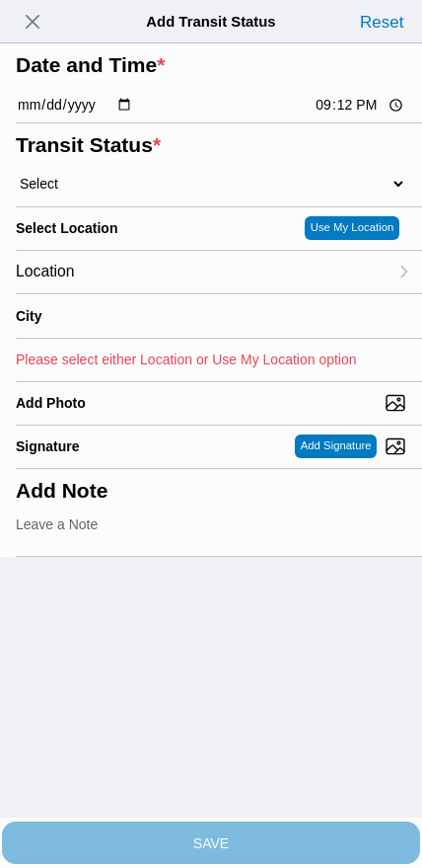
click at [338, 115] on input "21:12" at bounding box center [360, 105] width 93 height 21
type input "14:15"
click at [115, 192] on select "Select Arrive at Drop Off Arrive at Pickup Break Start Break Stop Depart Drop O…" at bounding box center [211, 184] width 391 height 18
select select "DPTPULOC"
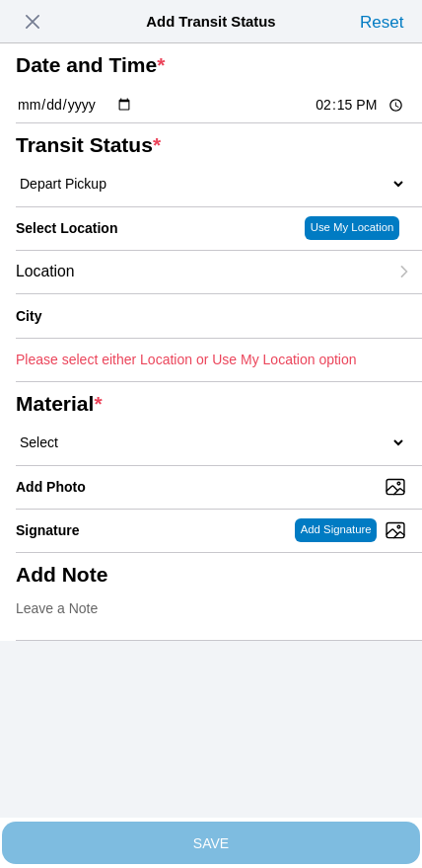
click at [136, 293] on div "Location" at bounding box center [202, 272] width 372 height 42
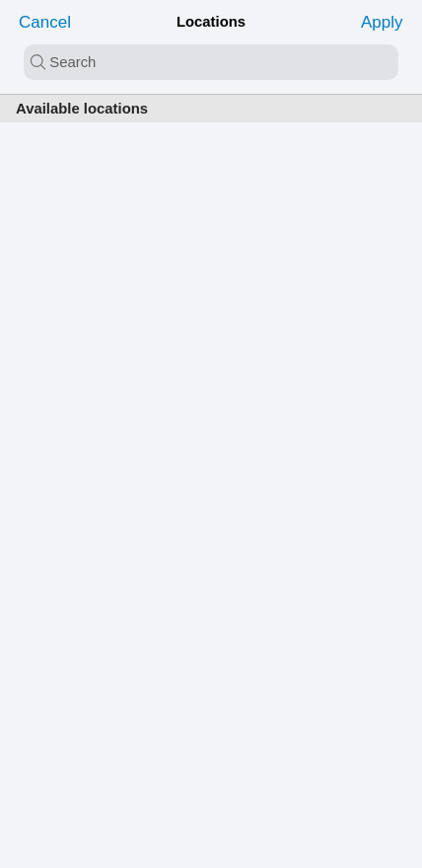
click at [185, 62] on input "search text" at bounding box center [211, 62] width 375 height 36
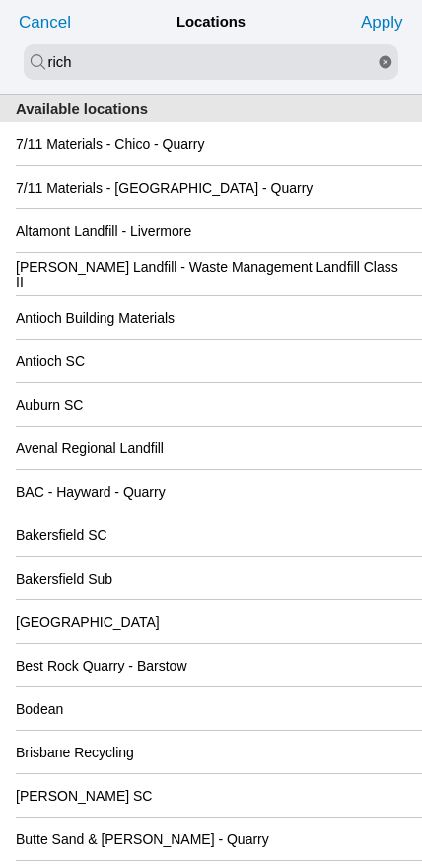
type input "rich"
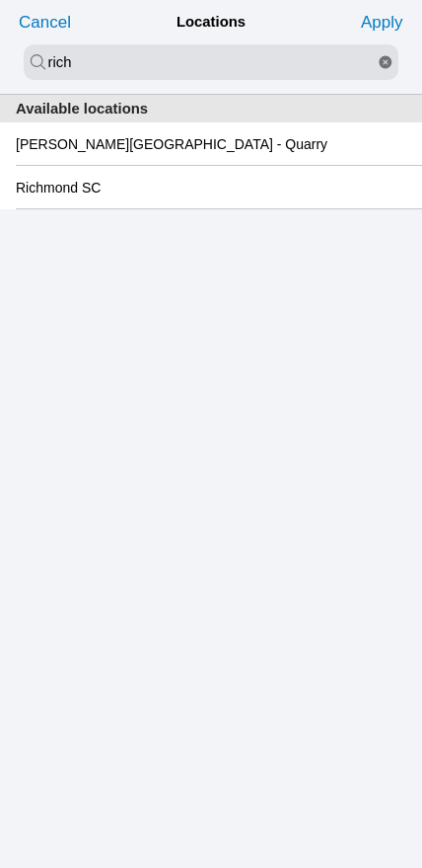
click at [116, 208] on div "Richmond SC" at bounding box center [211, 187] width 391 height 42
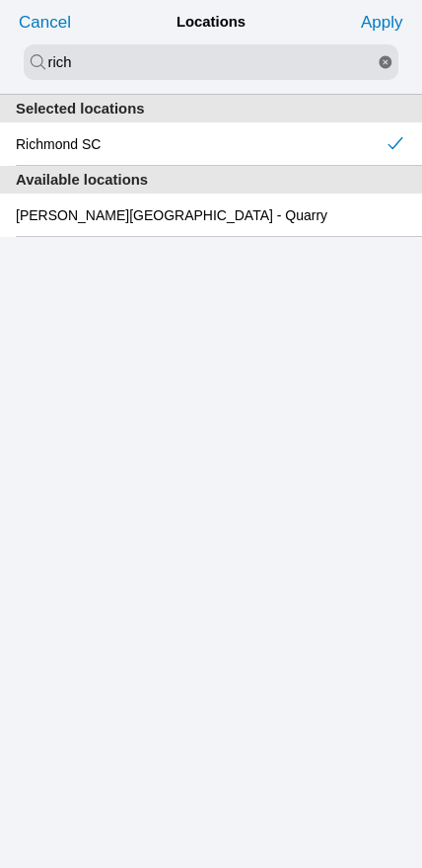
click at [0, 0] on slot "Apply" at bounding box center [0, 0] width 0 height 0
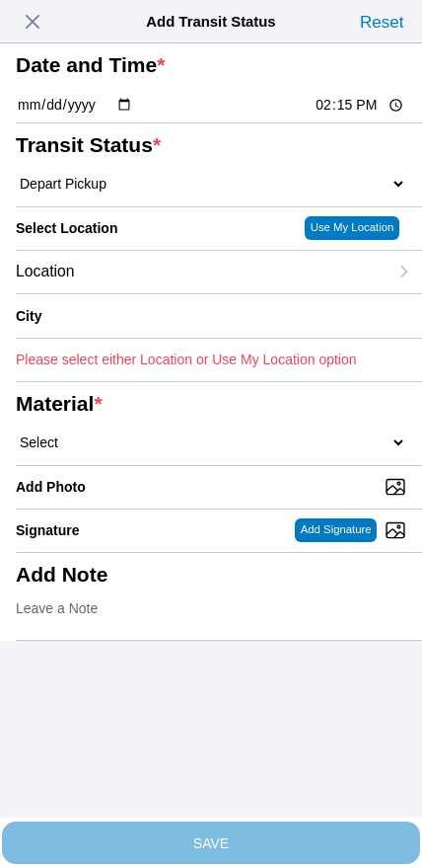
type input "[GEOGRAPHIC_DATA]"
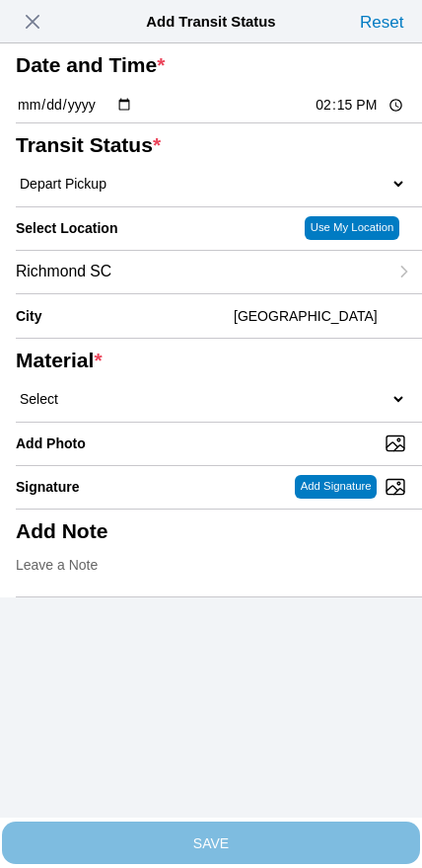
click at [223, 408] on select "Select 1" x 3" Rock 1" x 4" Rock 2" x 4" Rock Asphalt Cold Patch Backfill Spec …" at bounding box center [211, 399] width 391 height 18
select select "708654"
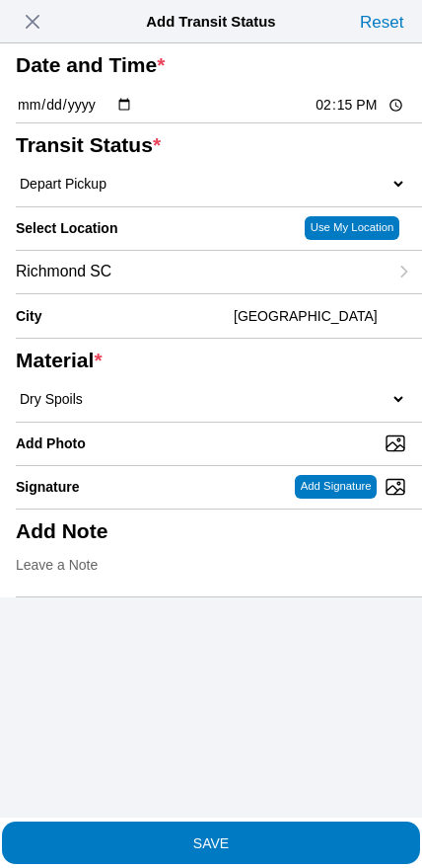
click at [255, 835] on span "SAVE" at bounding box center [211, 842] width 391 height 14
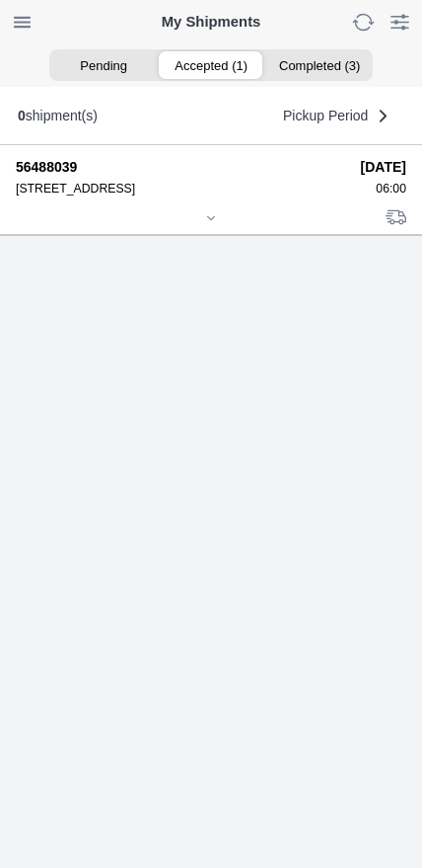
click at [217, 224] on icon at bounding box center [211, 218] width 12 height 12
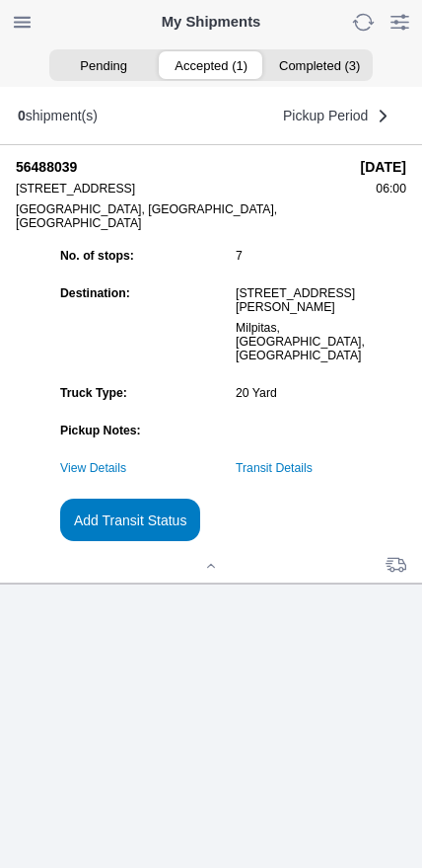
click at [0, 0] on slot "Add Transit Status" at bounding box center [0, 0] width 0 height 0
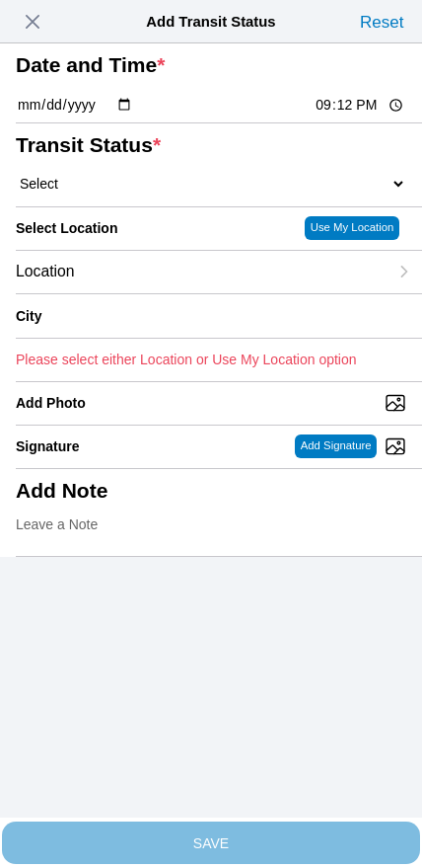
click at [345, 115] on input "21:12" at bounding box center [360, 105] width 93 height 21
type input "16:00"
click at [117, 192] on select "Select Arrive at Drop Off Arrive at Pickup Break Start Break Stop Depart Drop O…" at bounding box center [211, 184] width 391 height 18
select select "BREAKSTART"
click at [144, 293] on div "Location" at bounding box center [202, 272] width 372 height 42
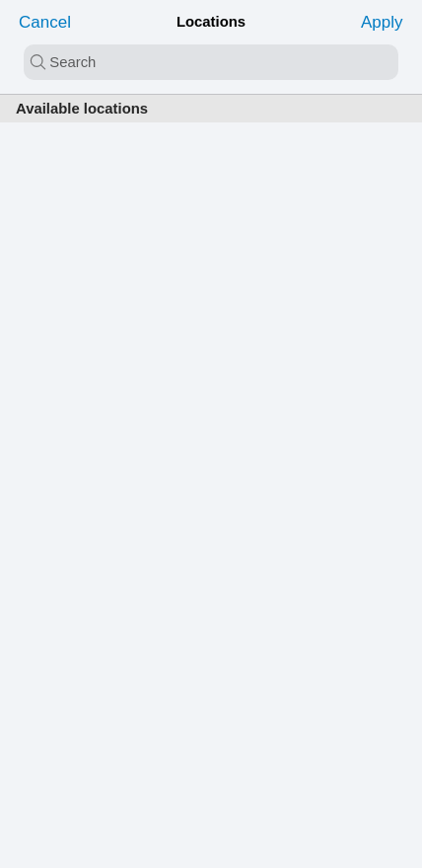
click at [208, 66] on input "search text" at bounding box center [211, 62] width 375 height 36
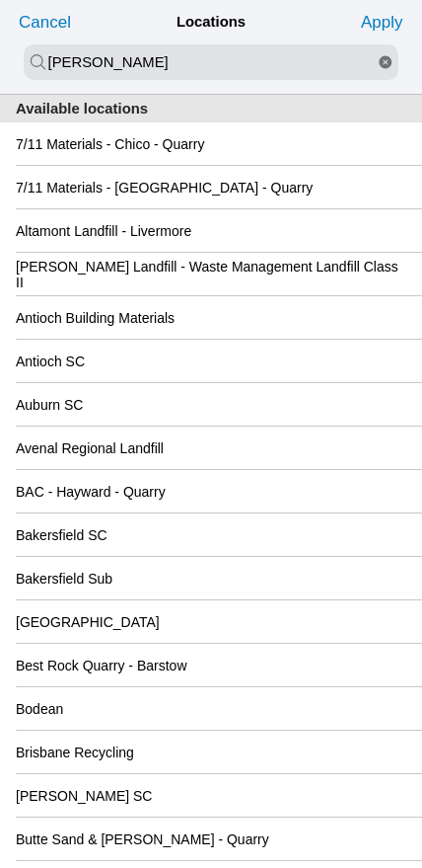
type input "[PERSON_NAME]"
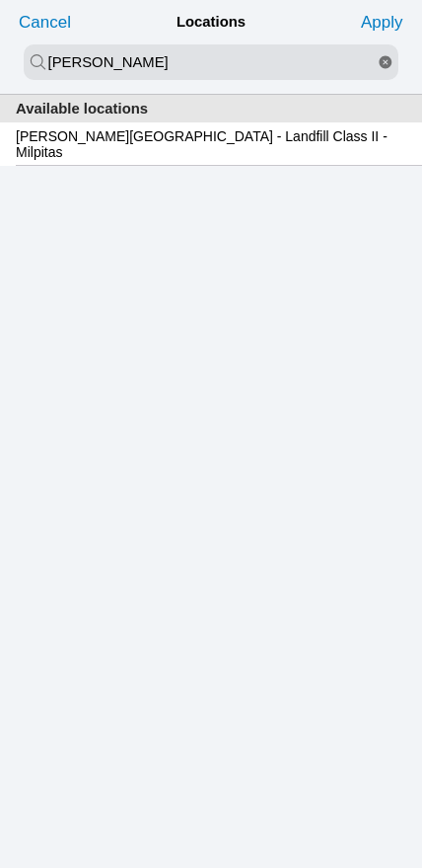
click at [0, 0] on slot "[PERSON_NAME][GEOGRAPHIC_DATA] - Landfill Class II - Milpitas" at bounding box center [0, 0] width 0 height 0
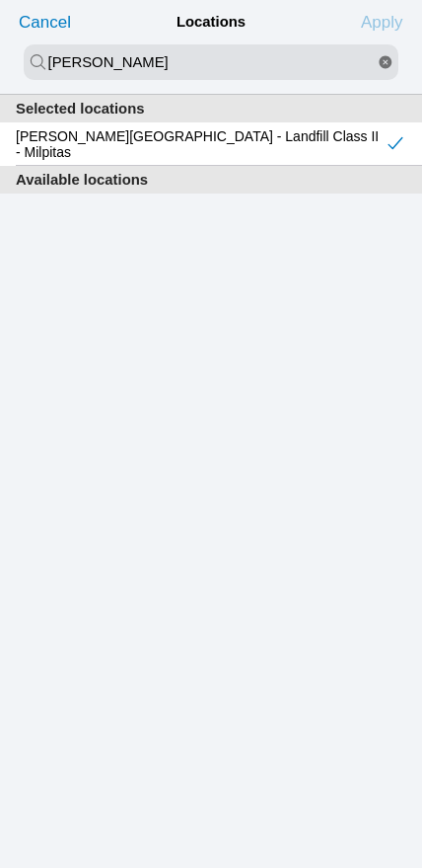
click at [0, 0] on slot "Apply" at bounding box center [0, 0] width 0 height 0
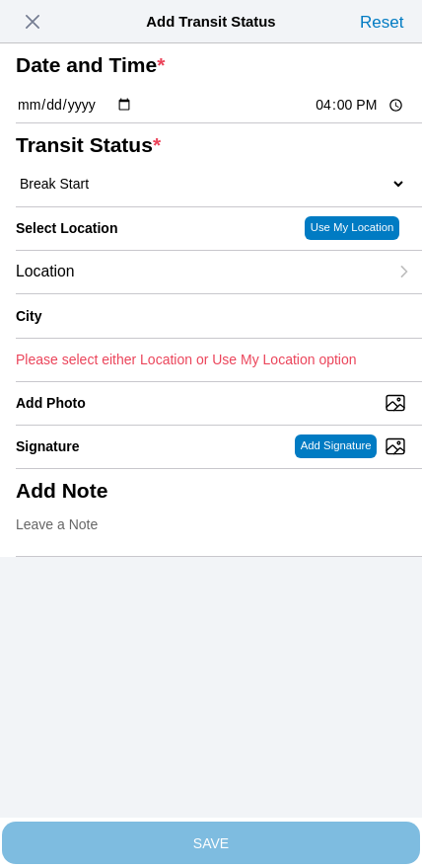
type input "Milpitas"
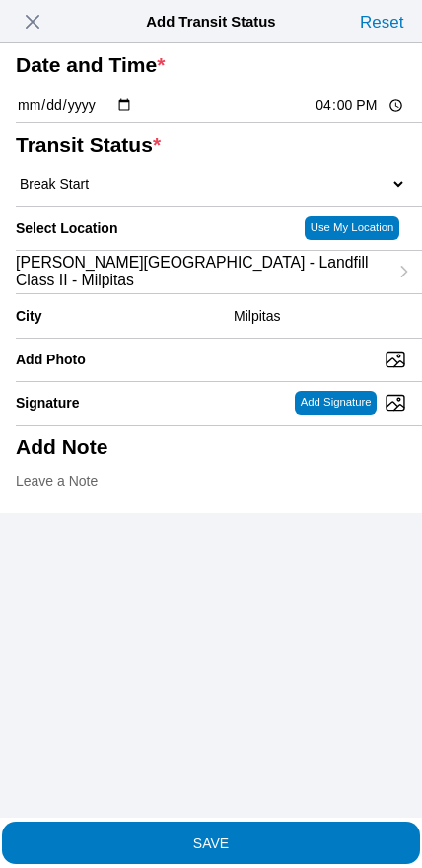
click at [0, 0] on slot "SAVE" at bounding box center [0, 0] width 0 height 0
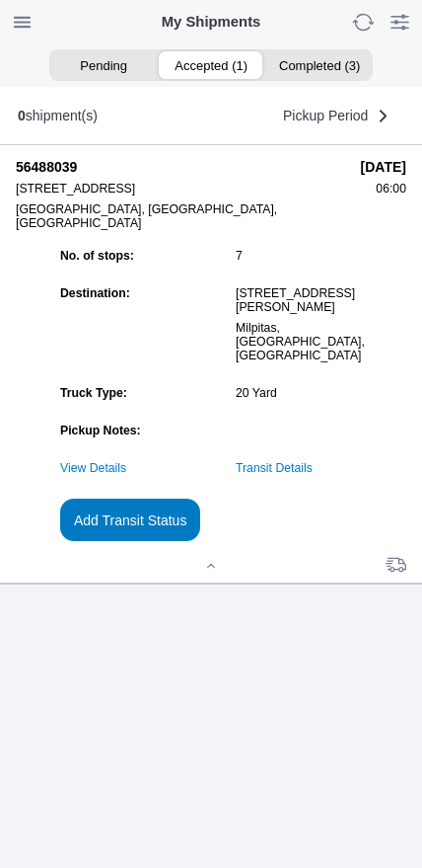
click at [0, 0] on slot "Add Transit Status" at bounding box center [0, 0] width 0 height 0
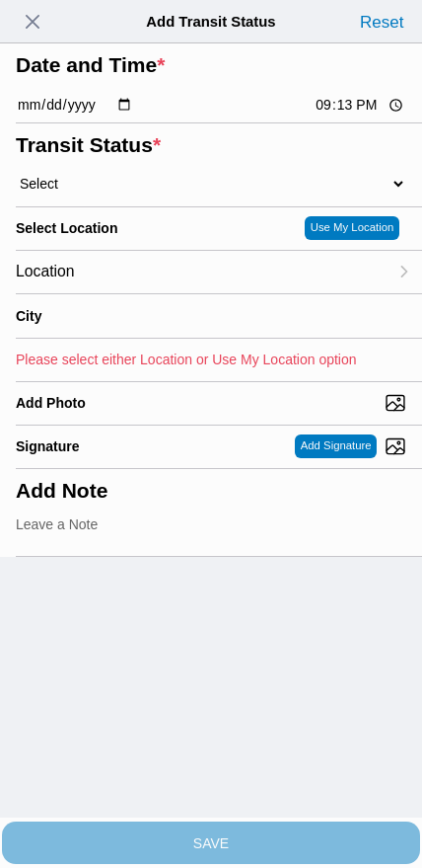
click at [351, 115] on input "21:13" at bounding box center [360, 105] width 93 height 21
type input "16:30"
click at [113, 192] on select "Select Arrive at Drop Off Arrive at Pickup Break Start Break Stop Depart Drop O…" at bounding box center [211, 184] width 391 height 18
select select "BREAKSTOP"
click at [143, 293] on div "Location" at bounding box center [202, 272] width 372 height 42
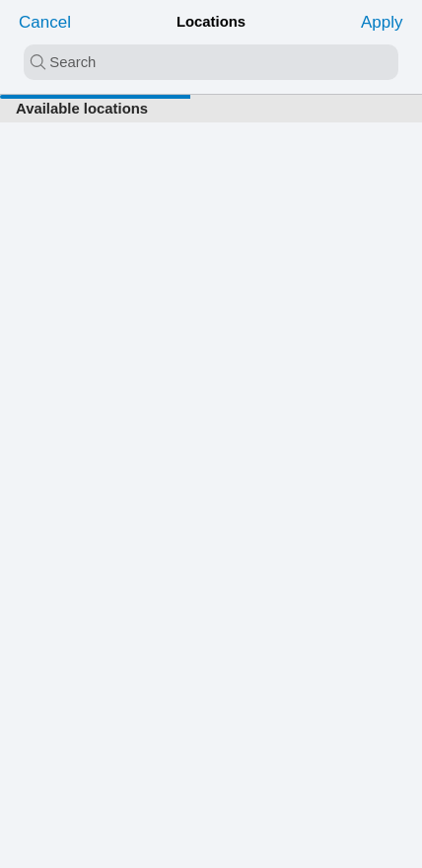
click at [170, 52] on input "search text" at bounding box center [211, 62] width 375 height 36
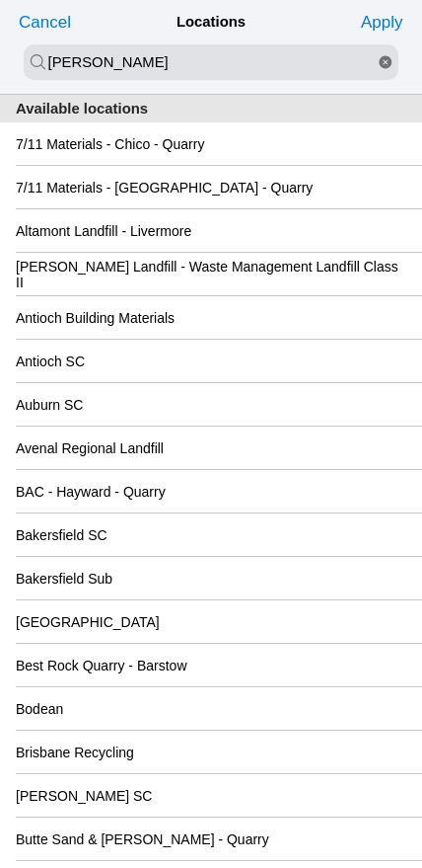
type input "[PERSON_NAME]"
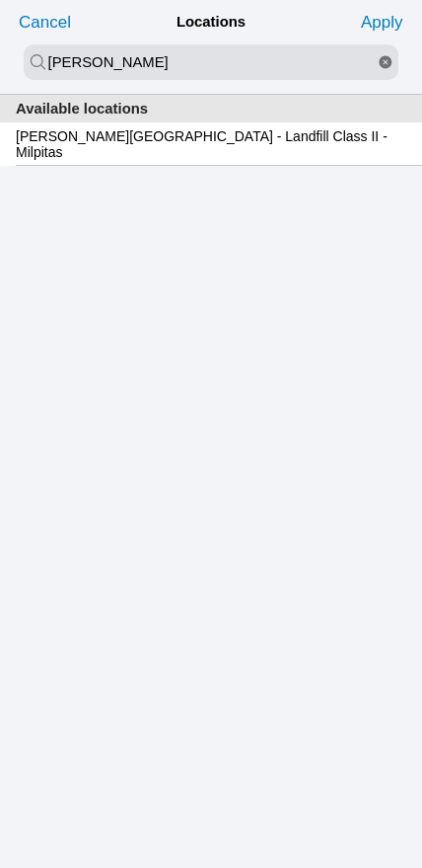
click at [0, 0] on slot "[PERSON_NAME][GEOGRAPHIC_DATA] - Landfill Class II - Milpitas" at bounding box center [0, 0] width 0 height 0
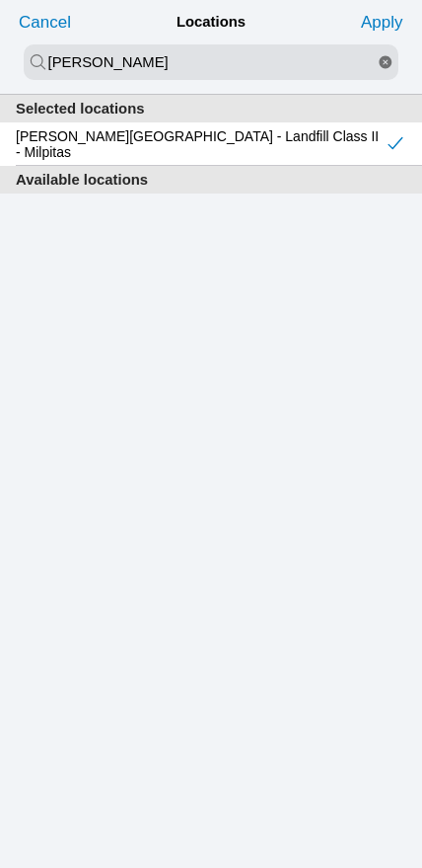
click at [0, 0] on slot "Apply" at bounding box center [0, 0] width 0 height 0
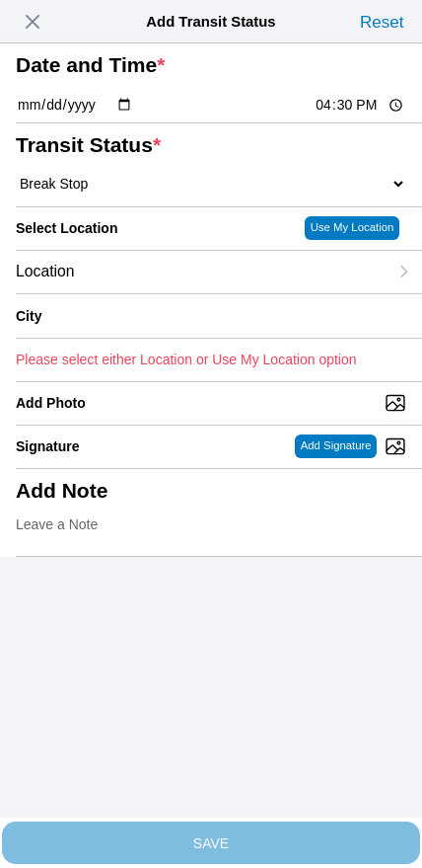
type input "Milpitas"
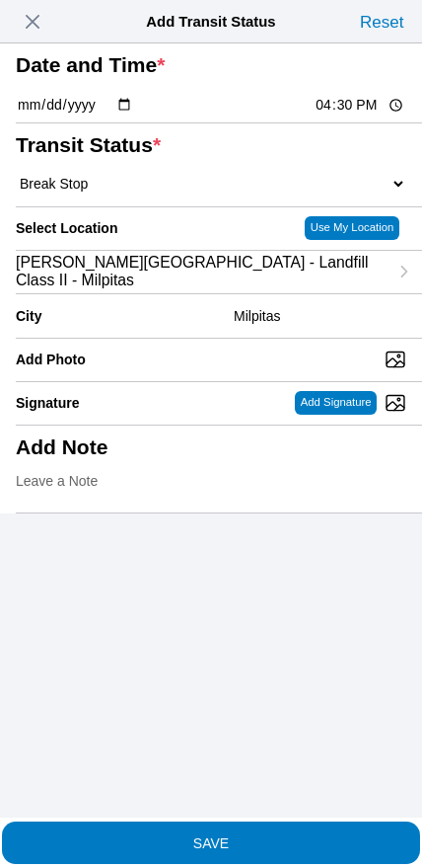
click at [0, 0] on slot "SAVE" at bounding box center [0, 0] width 0 height 0
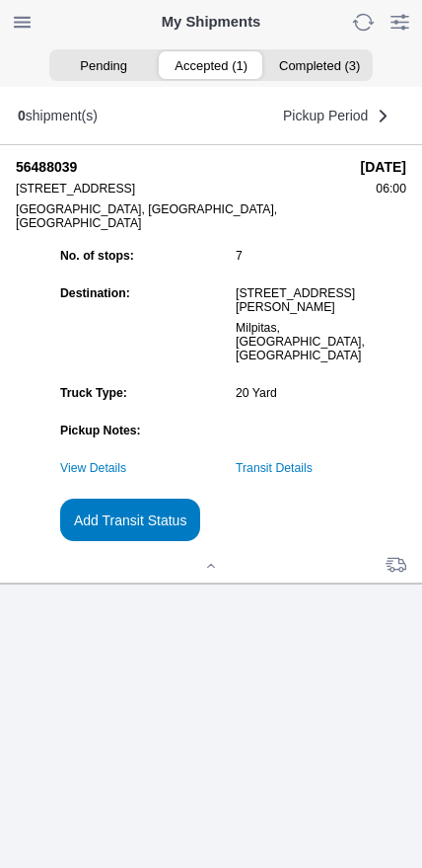
click at [0, 0] on slot "Add Transit Status" at bounding box center [0, 0] width 0 height 0
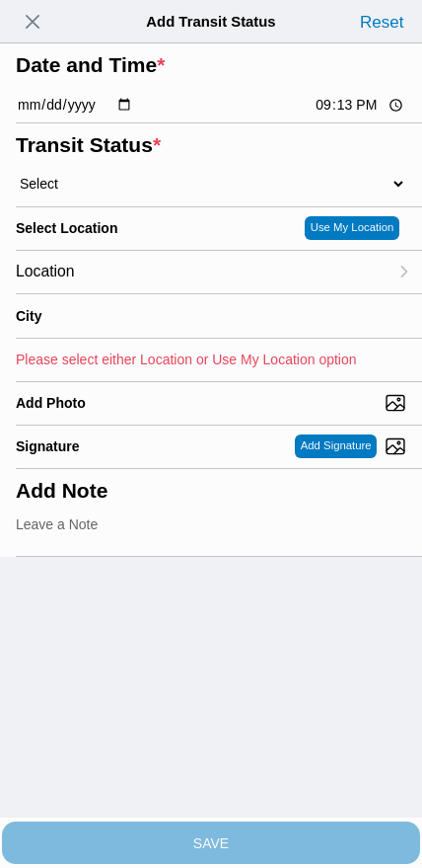
click at [338, 115] on input "21:13" at bounding box center [360, 105] width 93 height 21
type input "17:30"
click at [121, 192] on select "Select Arrive at Drop Off Arrive at Pickup Break Start Break Stop Depart Drop O…" at bounding box center [211, 184] width 391 height 18
select select "DPTDLVLOC"
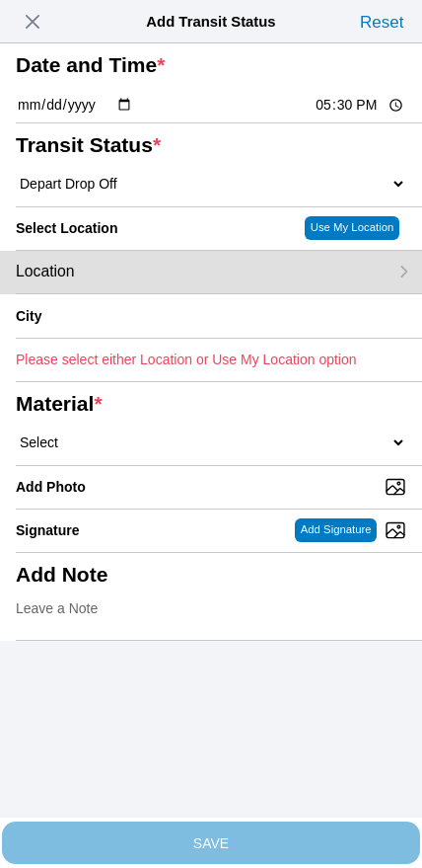
click at [161, 293] on div "Location" at bounding box center [202, 272] width 372 height 42
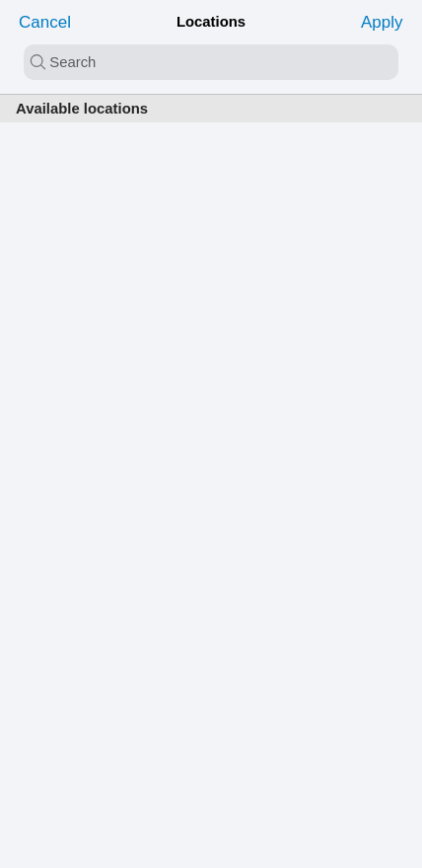
click at [177, 67] on input "search text" at bounding box center [211, 62] width 375 height 36
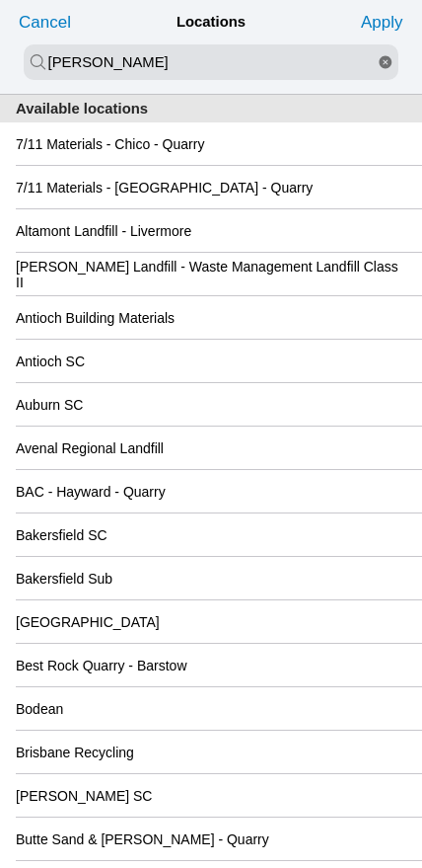
type input "[PERSON_NAME]"
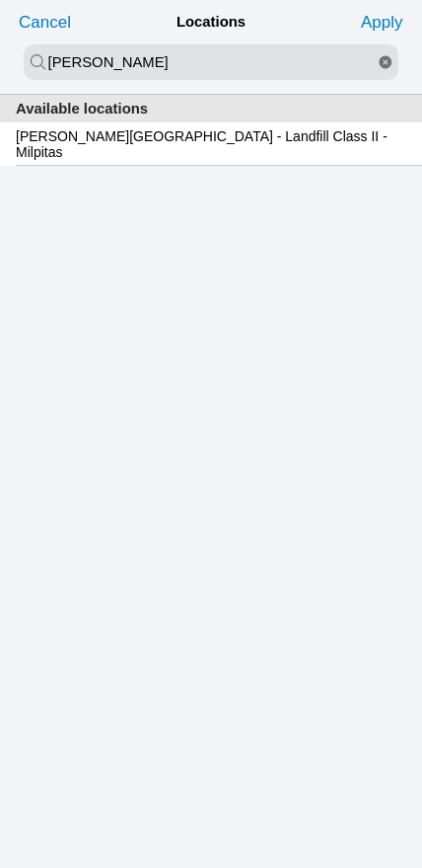
click at [185, 160] on div "[PERSON_NAME][GEOGRAPHIC_DATA] - Landfill Class II - Milpitas" at bounding box center [211, 143] width 391 height 42
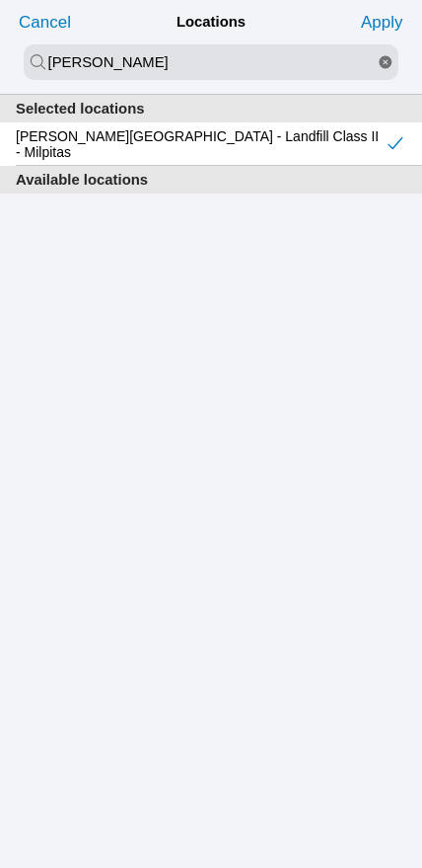
click at [0, 0] on slot "Apply" at bounding box center [0, 0] width 0 height 0
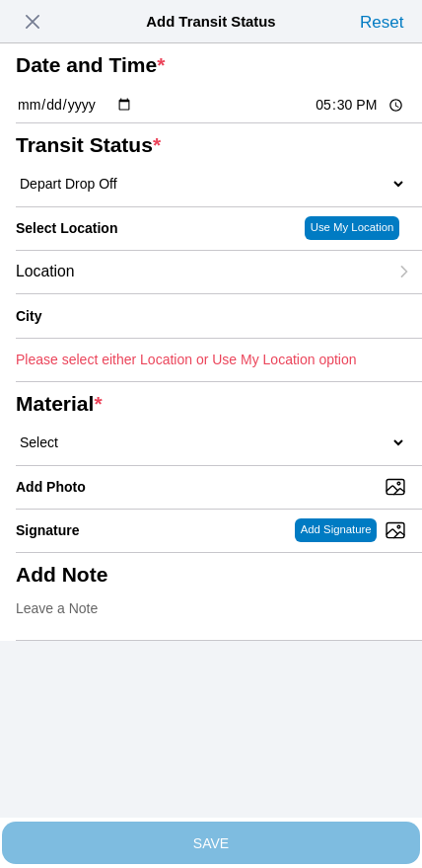
type input "Milpitas"
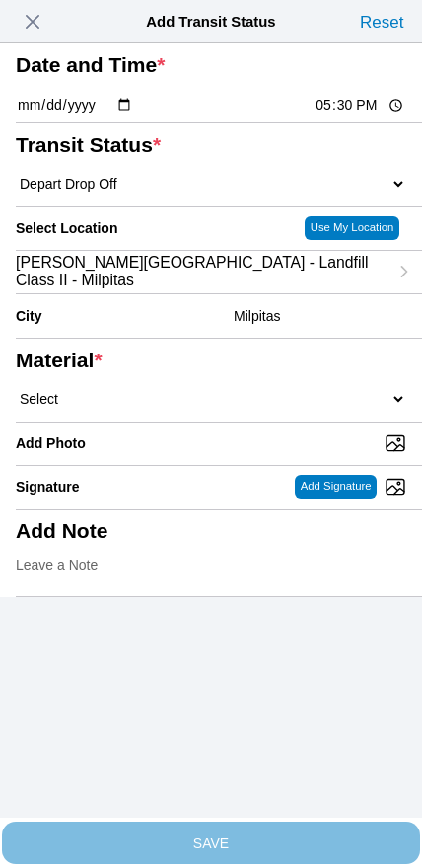
click at [227, 408] on select "Select 1" x 3" Rock 1" x 4" Rock 2" x 4" Rock Asphalt Cold Patch Backfill Spec …" at bounding box center [211, 399] width 391 height 18
select select "708654"
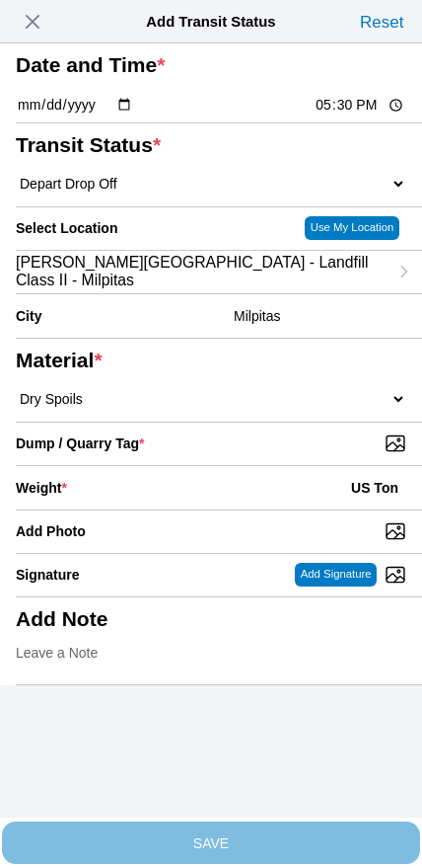
click at [284, 454] on input "Dump / Quarry Tag *" at bounding box center [219, 443] width 407 height 22
type input "C:\fakepath\image.jpg"
click at [173, 509] on div "Weight * US Ton" at bounding box center [211, 487] width 391 height 43
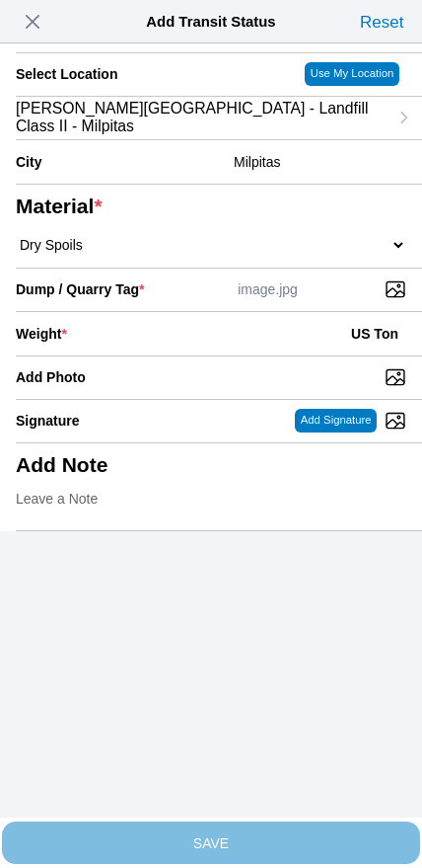
scroll to position [178, 0]
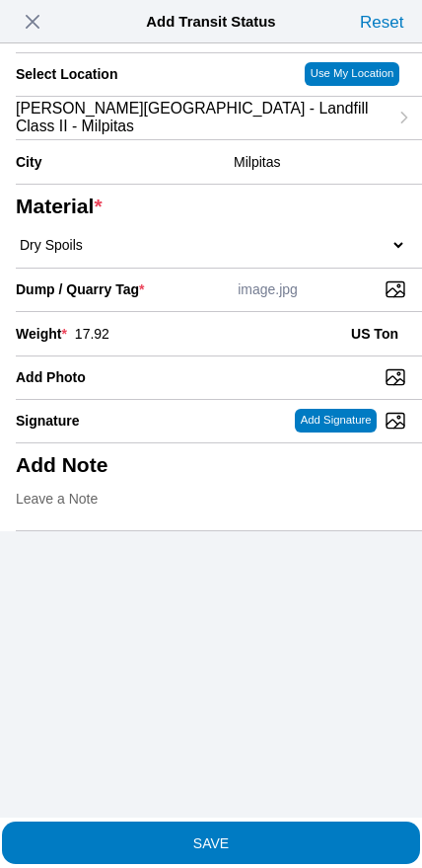
type input "17.92"
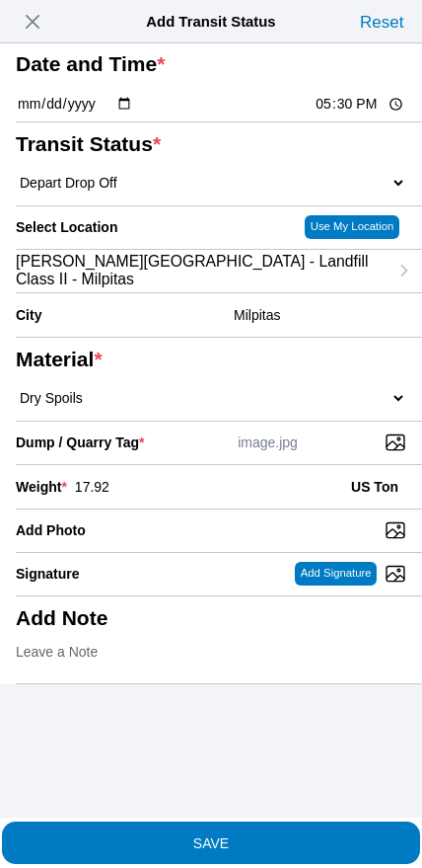
scroll to position [50, 0]
click at [268, 835] on span "SAVE" at bounding box center [211, 842] width 391 height 14
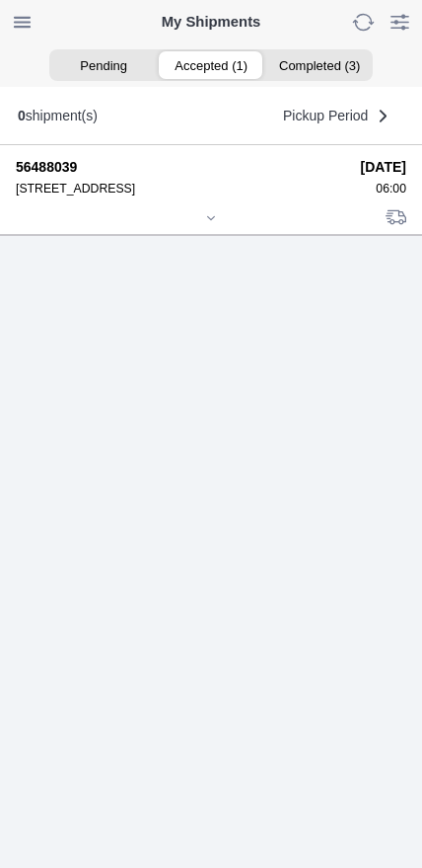
click at [198, 227] on div at bounding box center [211, 219] width 391 height 15
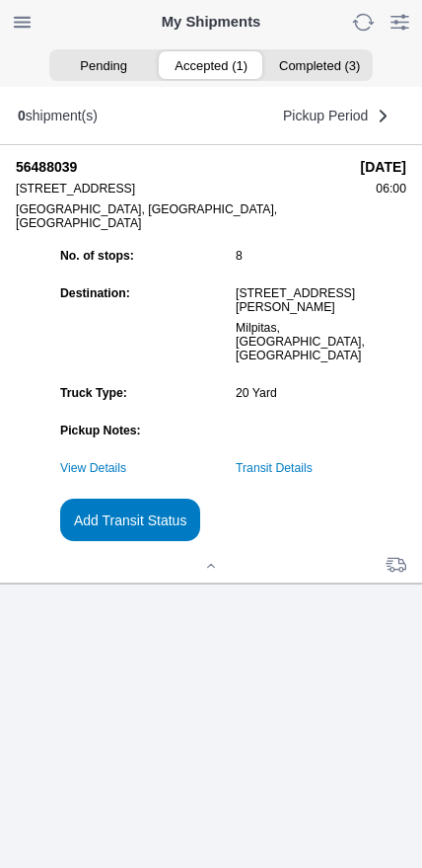
click at [0, 0] on slot "Add Transit Status" at bounding box center [0, 0] width 0 height 0
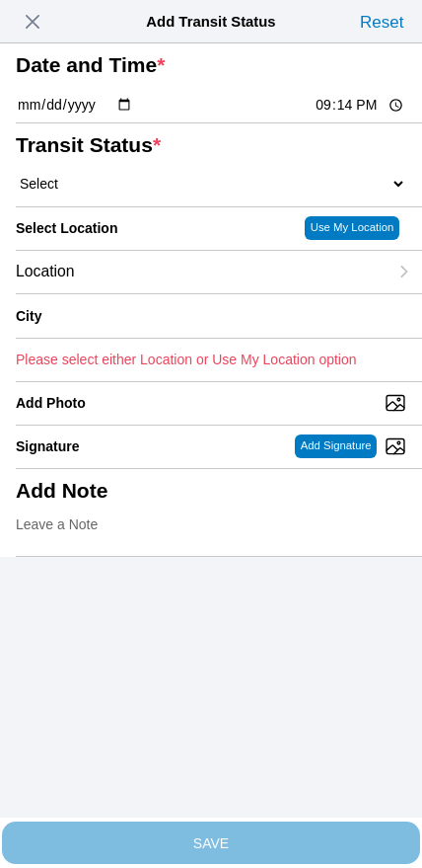
click at [341, 115] on input "21:14" at bounding box center [360, 105] width 93 height 21
type input "19:00"
click at [116, 192] on select "Select Arrive at Drop Off Arrive at Pickup Break Start Break Stop Depart Drop O…" at bounding box center [211, 184] width 391 height 18
select select "DELIVRED"
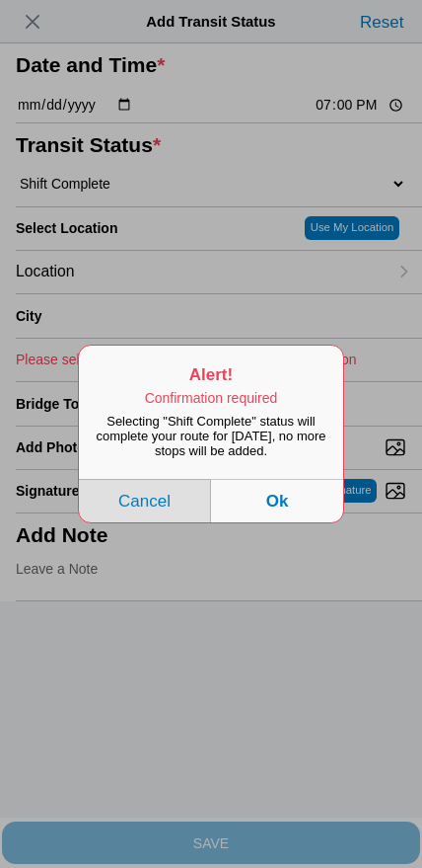
click at [136, 522] on button "Cancel" at bounding box center [145, 500] width 132 height 43
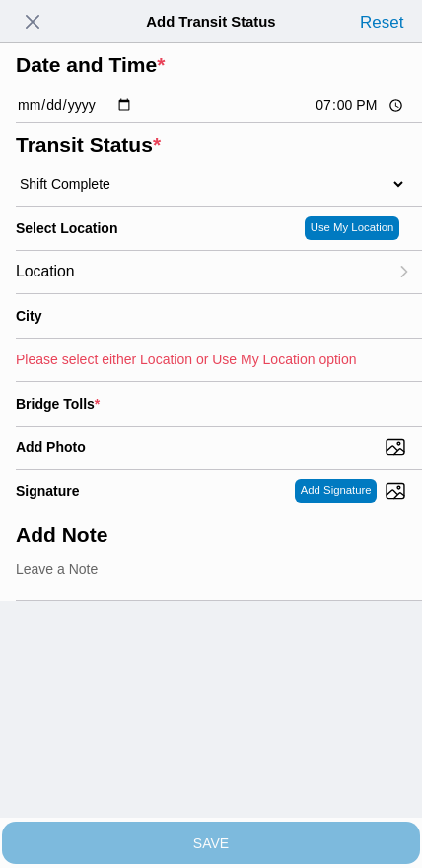
select select
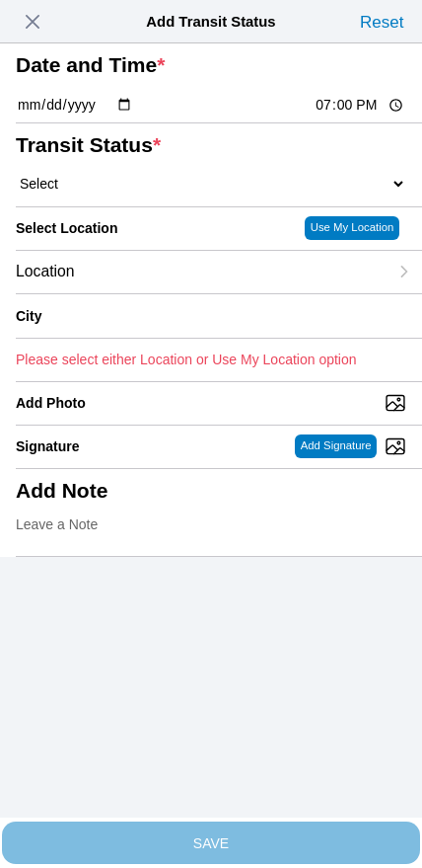
click at [29, 20] on span "button" at bounding box center [33, 22] width 28 height 28
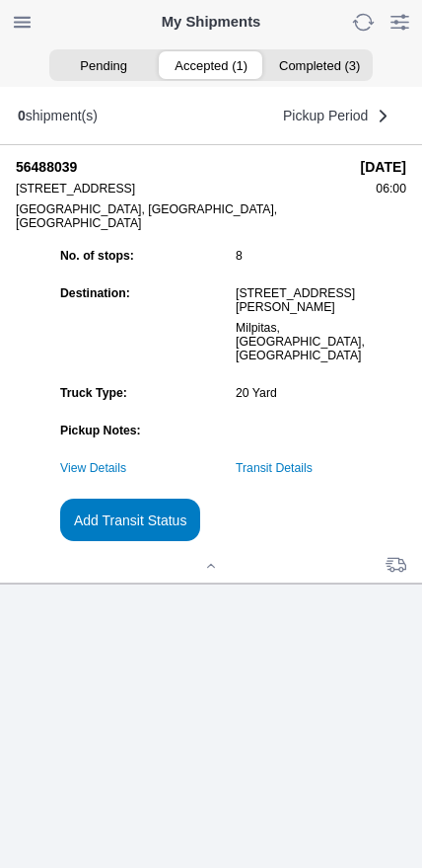
click at [309, 475] on link "Transit Details" at bounding box center [274, 468] width 77 height 14
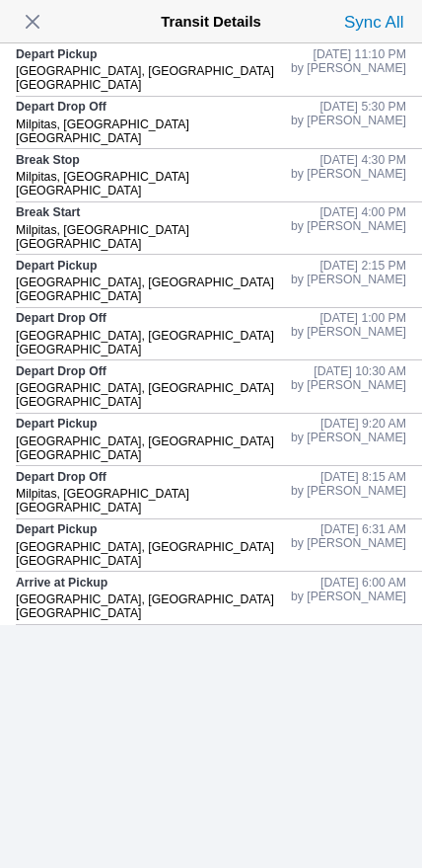
scroll to position [0, 0]
click at [0, 0] on slot "by [PERSON_NAME]" at bounding box center [0, 0] width 0 height 0
click at [44, 25] on span "button" at bounding box center [33, 22] width 28 height 28
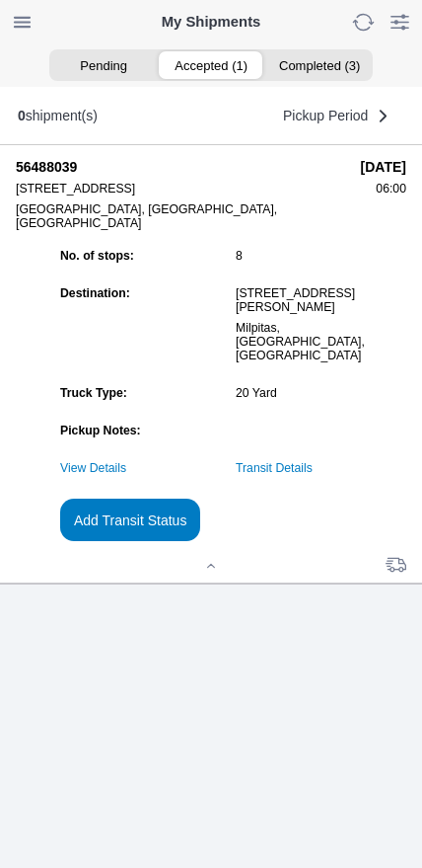
click at [0, 0] on slot "Add Transit Status" at bounding box center [0, 0] width 0 height 0
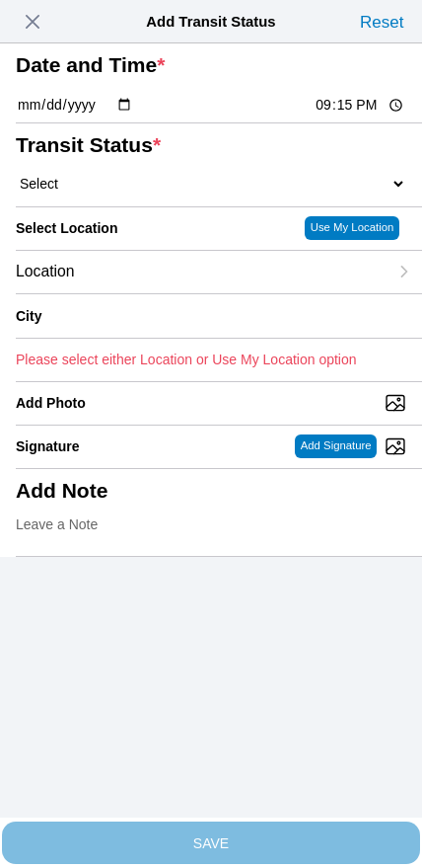
click at [333, 115] on input "21:15" at bounding box center [360, 105] width 93 height 21
type input "11:10"
click at [131, 192] on select "Select Arrive at Drop Off Arrive at Pickup Break Start Break Stop Depart Drop O…" at bounding box center [211, 184] width 391 height 18
select select "DPTPULOC"
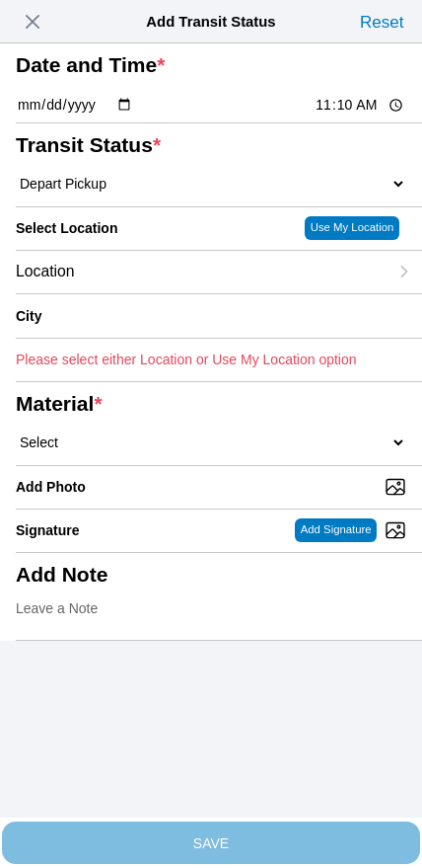
click at [146, 293] on div "Location" at bounding box center [202, 272] width 372 height 42
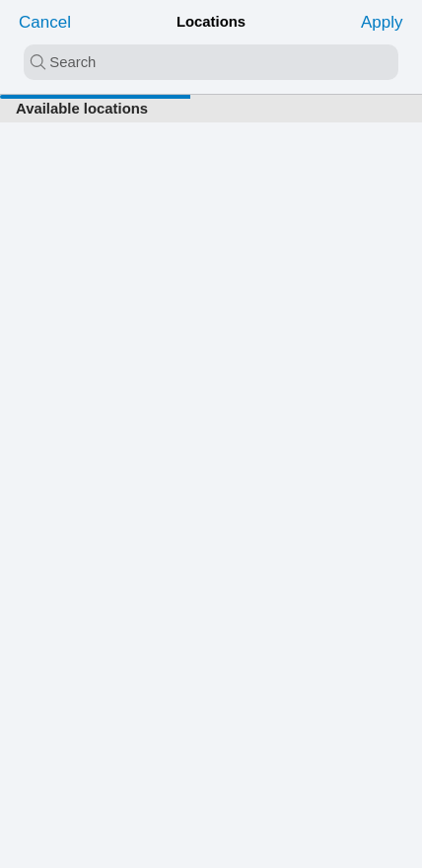
click at [175, 61] on input "search text" at bounding box center [211, 62] width 375 height 36
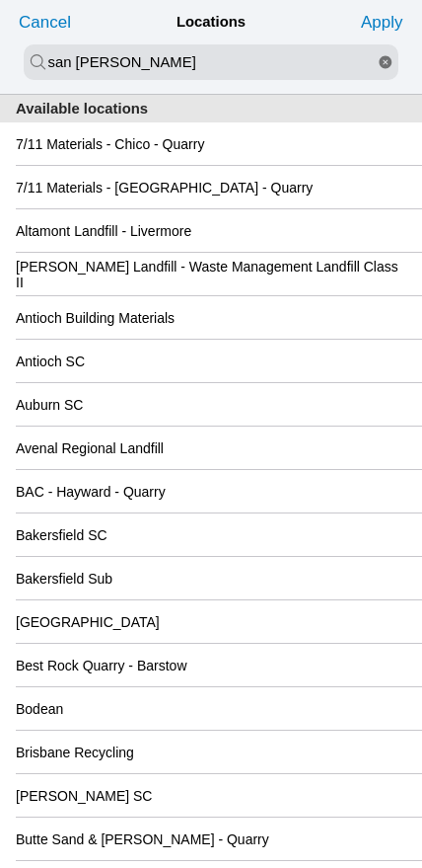
type input "san [PERSON_NAME]"
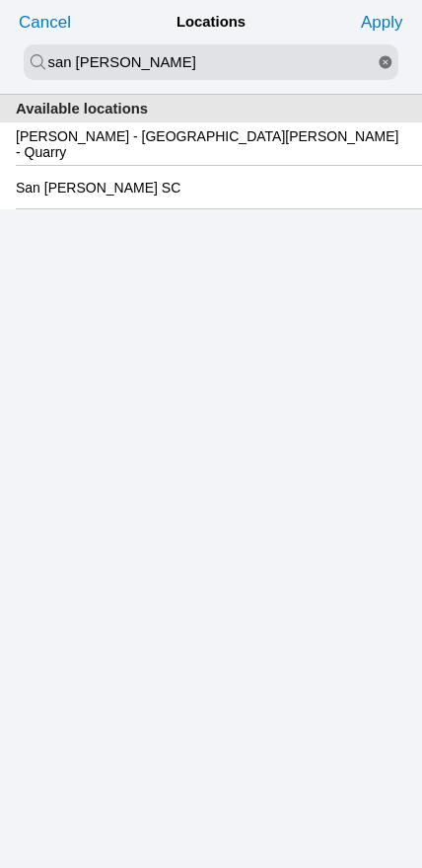
click at [0, 0] on slot "San [PERSON_NAME] SC" at bounding box center [0, 0] width 0 height 0
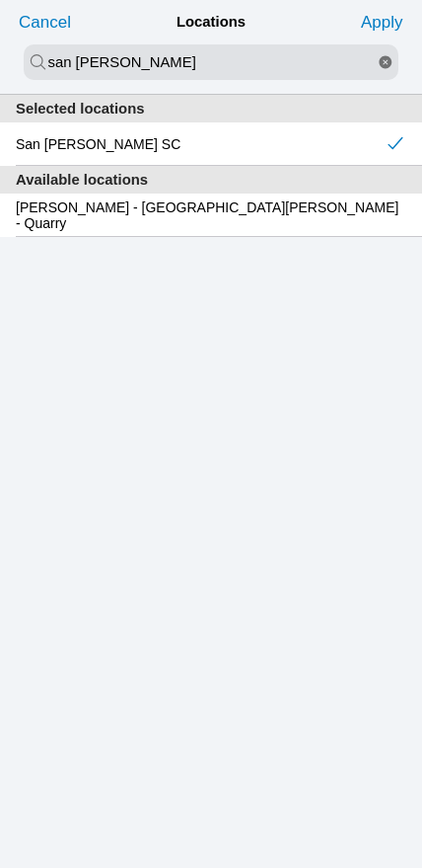
click at [0, 0] on slot "Apply" at bounding box center [0, 0] width 0 height 0
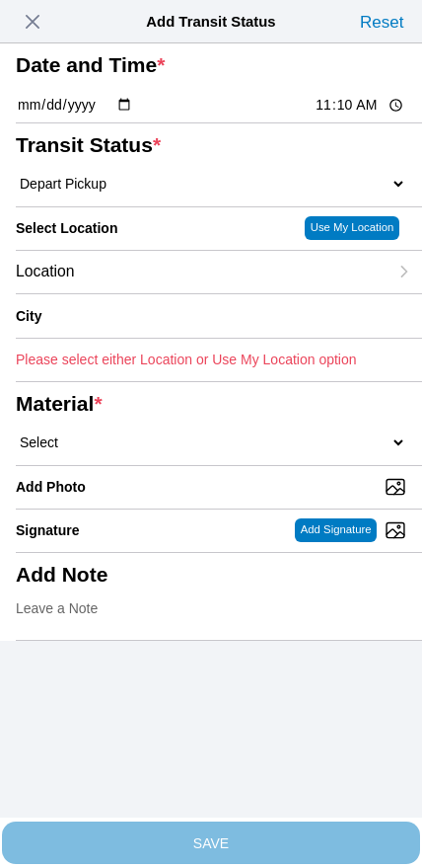
type input "[GEOGRAPHIC_DATA][PERSON_NAME]"
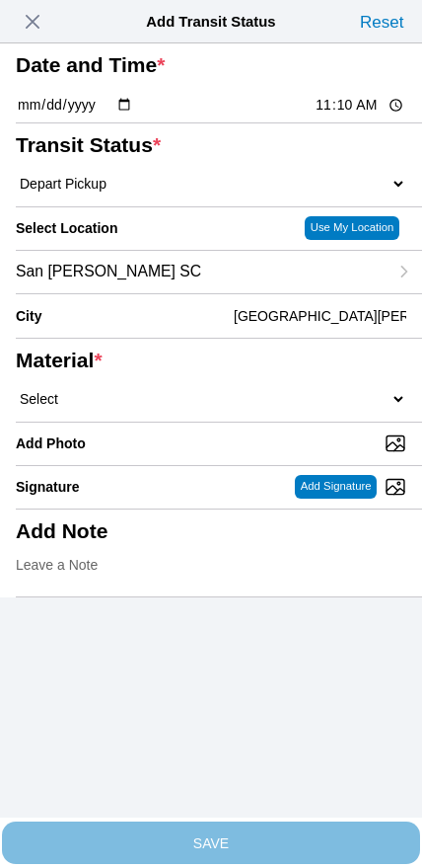
click at [228, 408] on select "Select 1" x 3" Rock 1" x 4" Rock 2" x 4" Rock Asphalt Cold Patch Backfill Spec …" at bounding box center [211, 399] width 391 height 18
select select "708654"
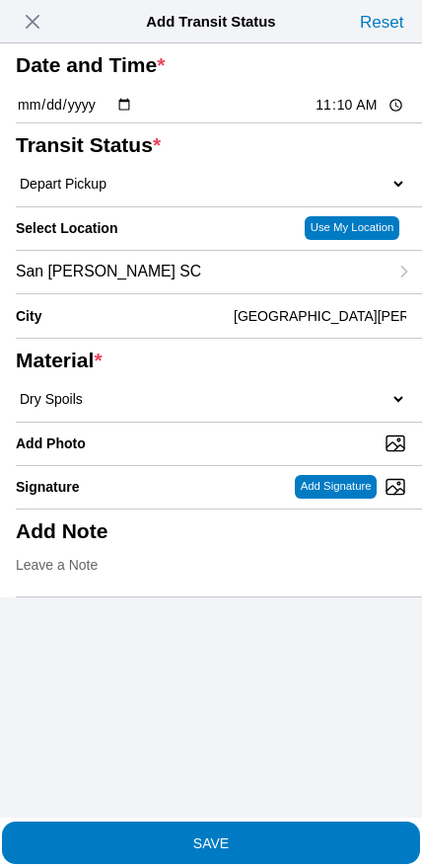
click at [226, 543] on ion-label "Add Note" at bounding box center [207, 531] width 383 height 24
click at [229, 543] on ion-label "Add Note" at bounding box center [207, 531] width 383 height 24
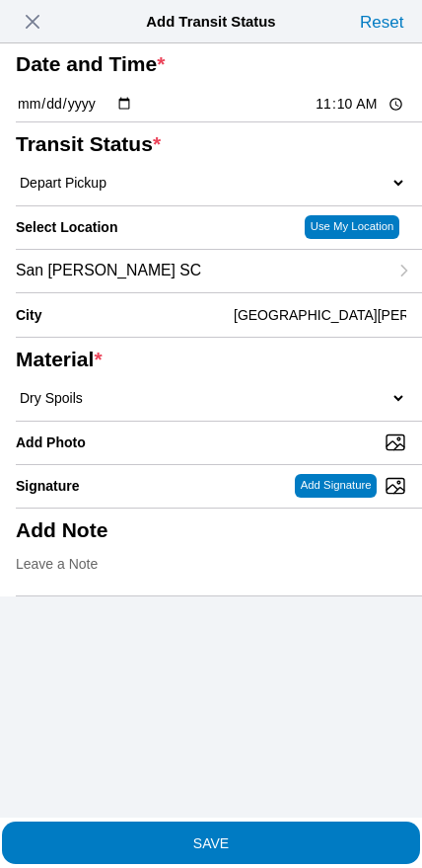
scroll to position [31, 0]
click at [245, 835] on span "SAVE" at bounding box center [211, 842] width 391 height 14
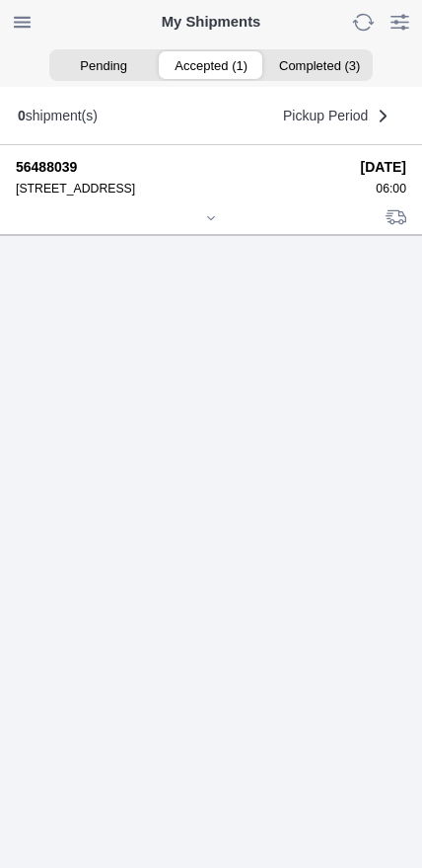
click at [214, 224] on icon at bounding box center [211, 218] width 12 height 12
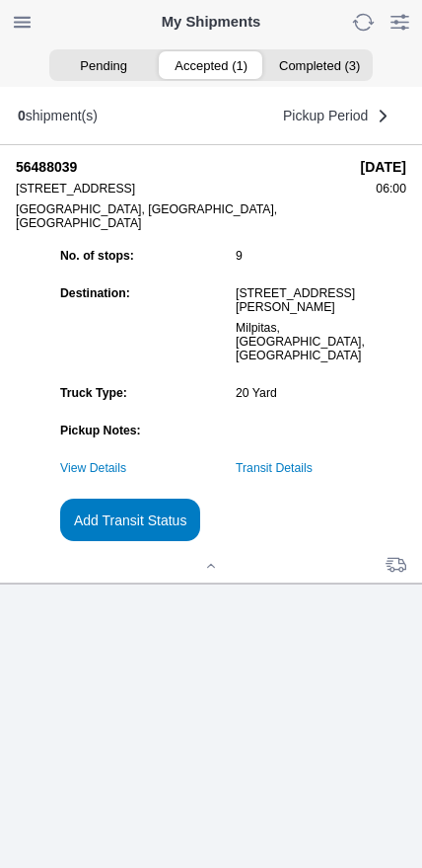
click at [302, 475] on link "Transit Details" at bounding box center [274, 468] width 77 height 14
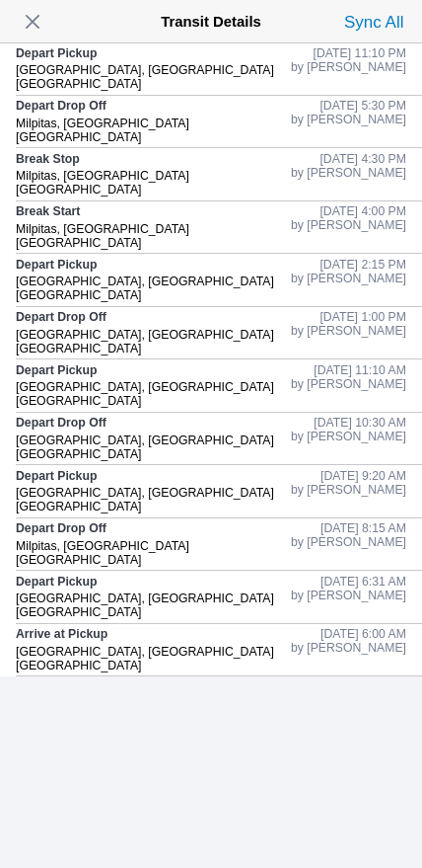
scroll to position [1, 0]
click at [0, 0] on slot "by [PERSON_NAME]" at bounding box center [0, 0] width 0 height 0
click at [27, 25] on span "button" at bounding box center [33, 22] width 28 height 28
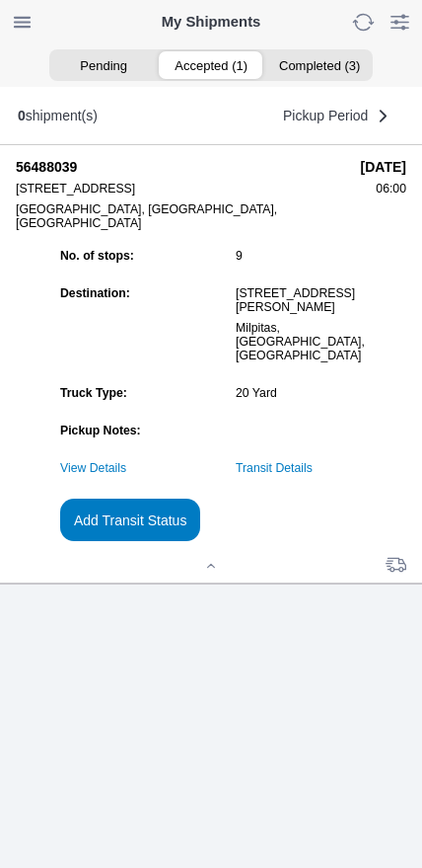
click at [0, 0] on slot "Add Transit Status" at bounding box center [0, 0] width 0 height 0
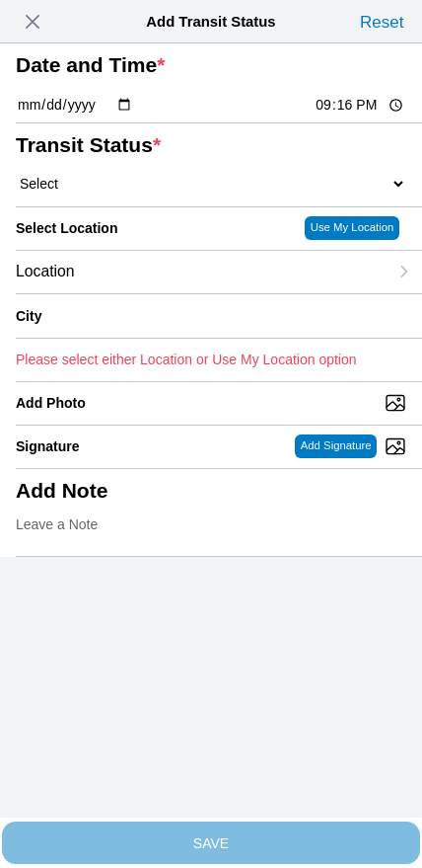
click at [342, 115] on input "21:16" at bounding box center [360, 105] width 93 height 21
type input "19:00"
click at [103, 192] on select "Select Arrive at Drop Off Arrive at Pickup Break Start Break Stop Depart Drop O…" at bounding box center [211, 184] width 391 height 18
select select "DELIVRED"
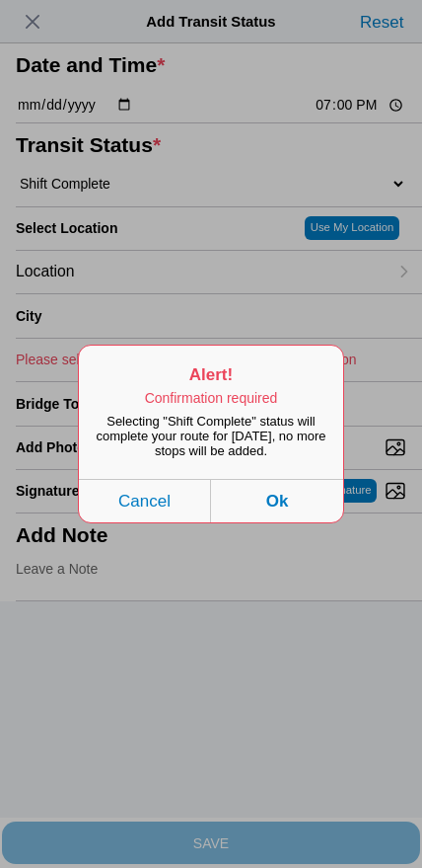
click at [324, 513] on button "Ok" at bounding box center [277, 500] width 132 height 43
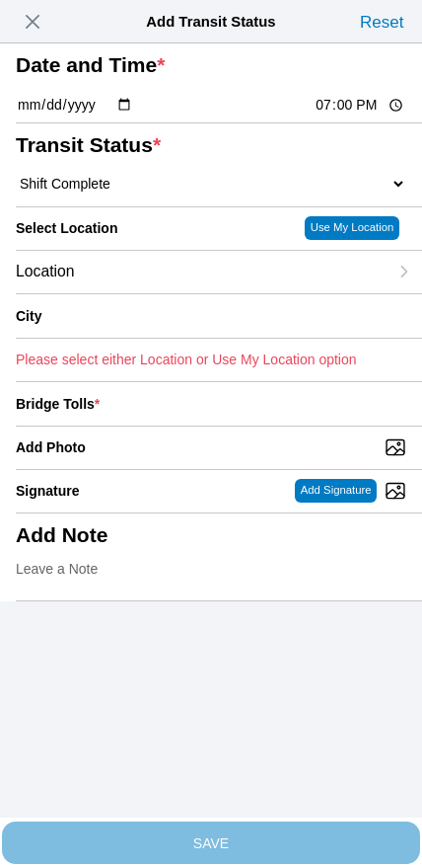
click at [141, 293] on div "Location" at bounding box center [202, 272] width 372 height 42
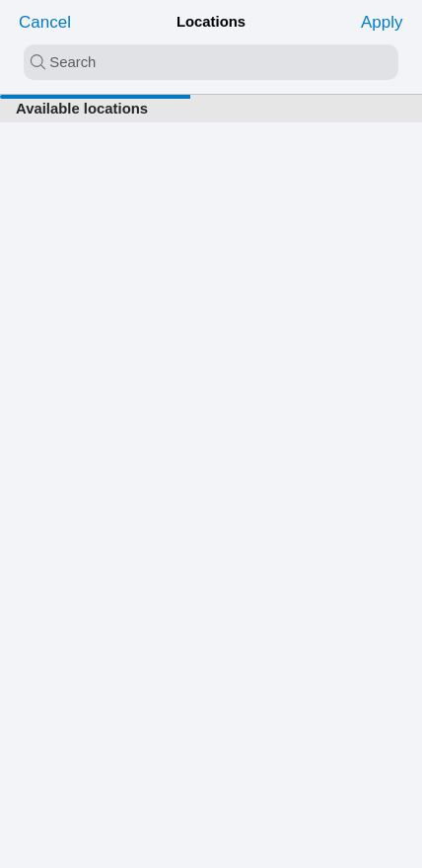
click at [191, 61] on input "search text" at bounding box center [211, 62] width 375 height 36
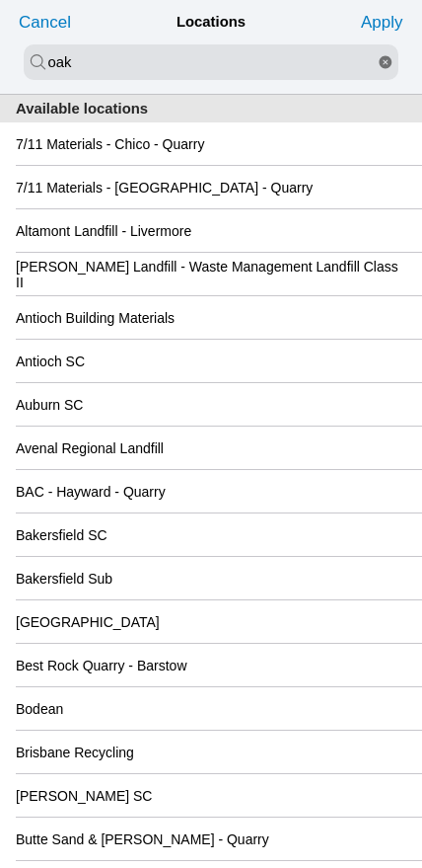
type input "oak"
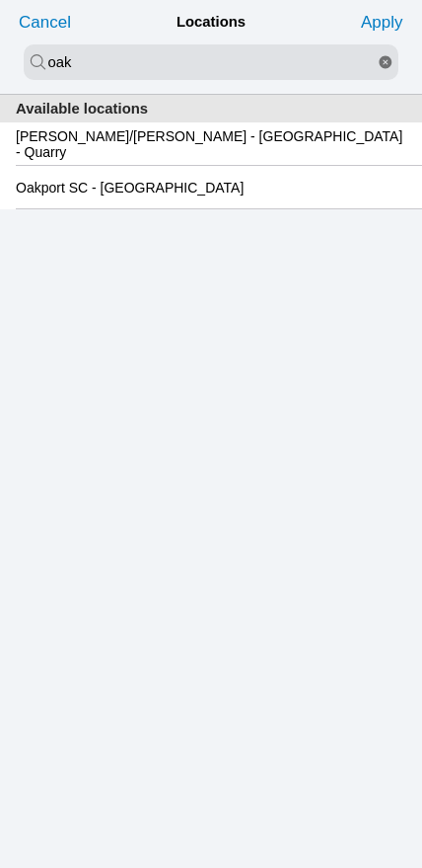
click at [0, 0] on slot "Oakport SC - [GEOGRAPHIC_DATA]" at bounding box center [0, 0] width 0 height 0
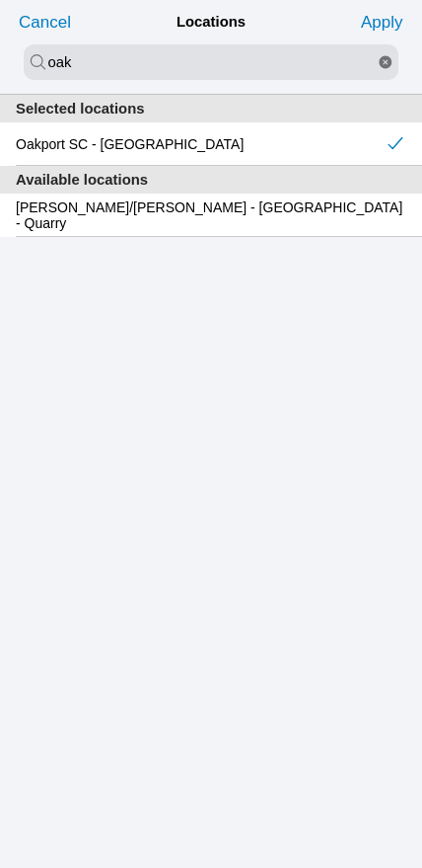
click at [0, 0] on slot "Apply" at bounding box center [0, 0] width 0 height 0
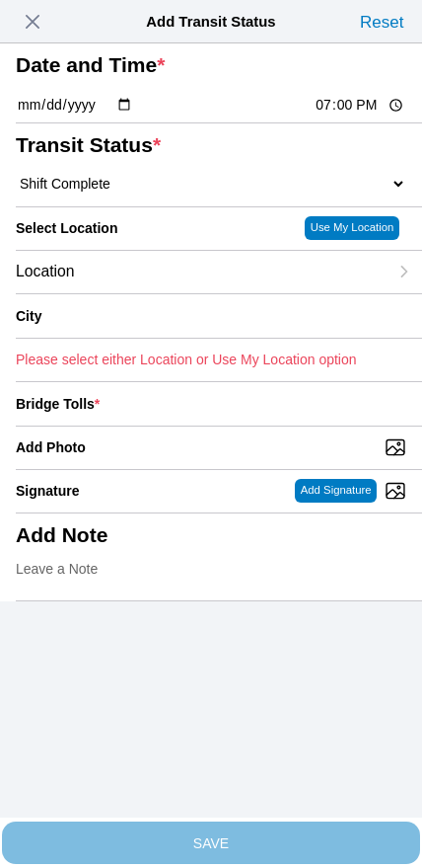
type input "[GEOGRAPHIC_DATA]"
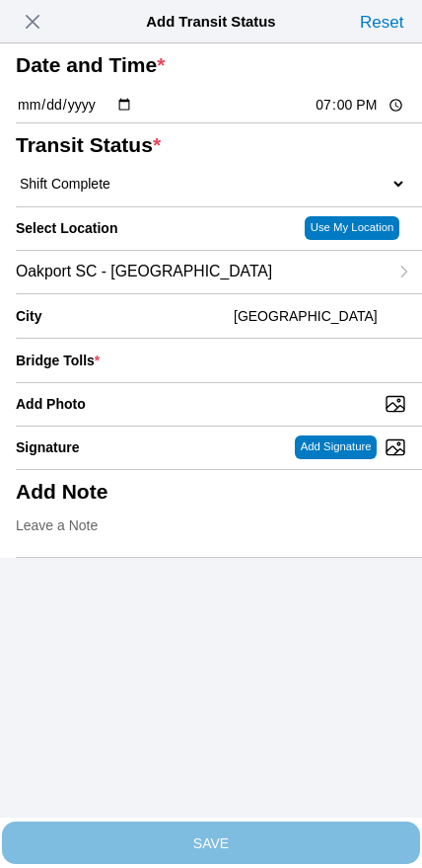
click at [237, 415] on input "Add Photo" at bounding box center [219, 404] width 407 height 22
type input "C:\fakepath\IMG_6799.jpeg"
click at [280, 382] on input "number" at bounding box center [257, 360] width 299 height 43
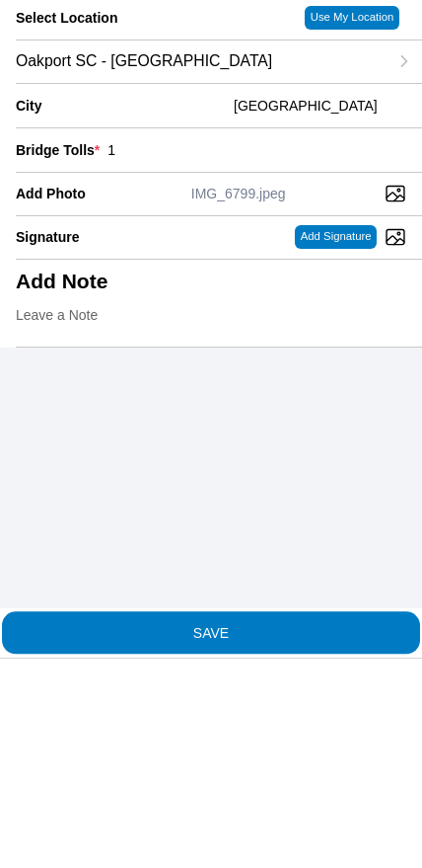
type input "1"
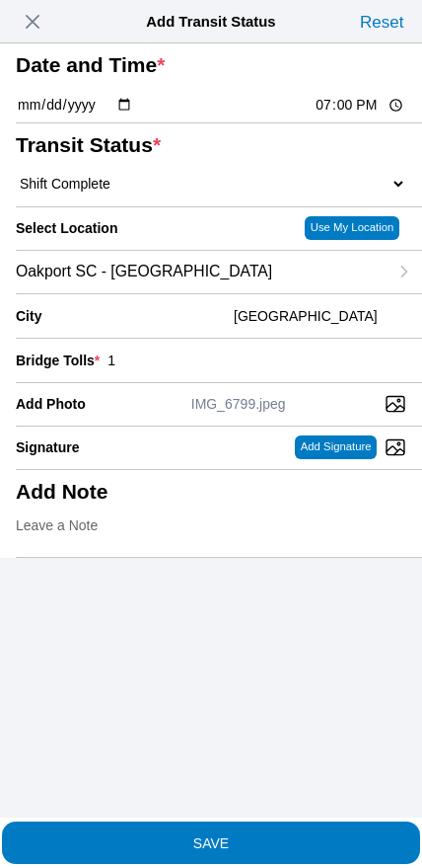
click at [257, 835] on span "SAVE" at bounding box center [211, 842] width 391 height 14
